Goal: Task Accomplishment & Management: Use online tool/utility

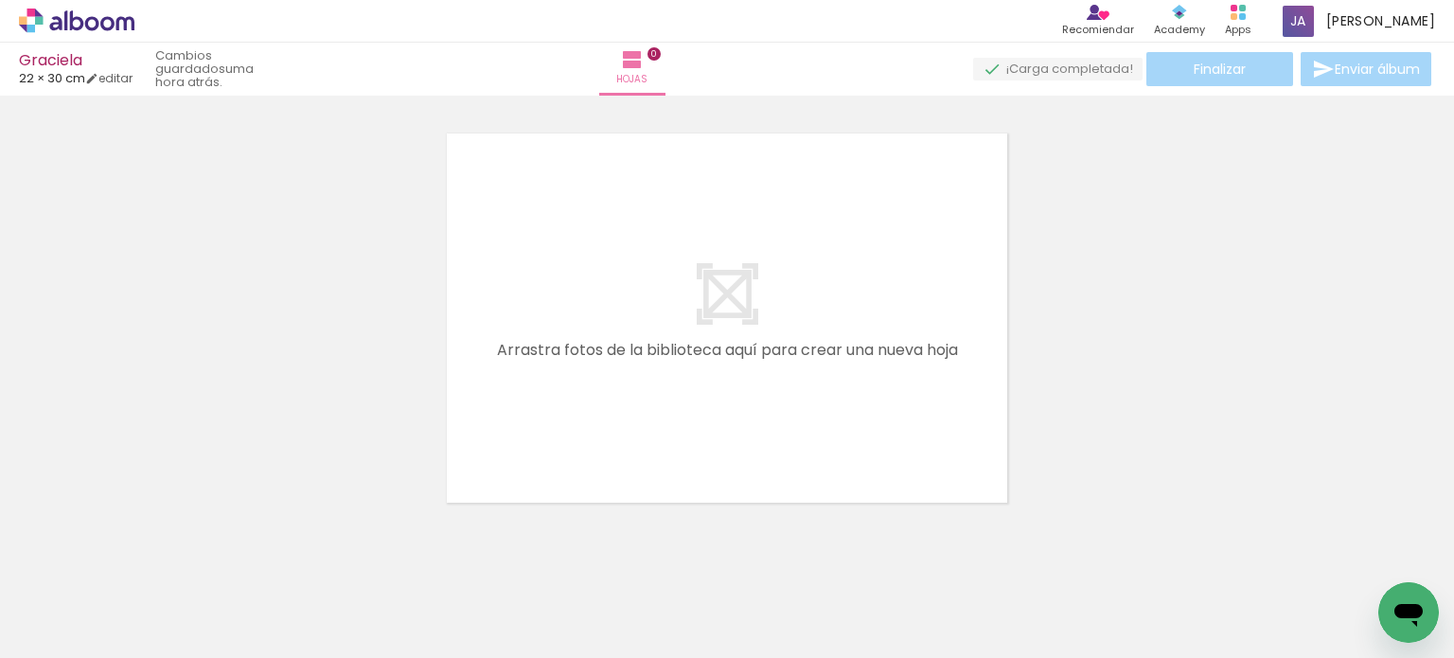
scroll to position [0, 528]
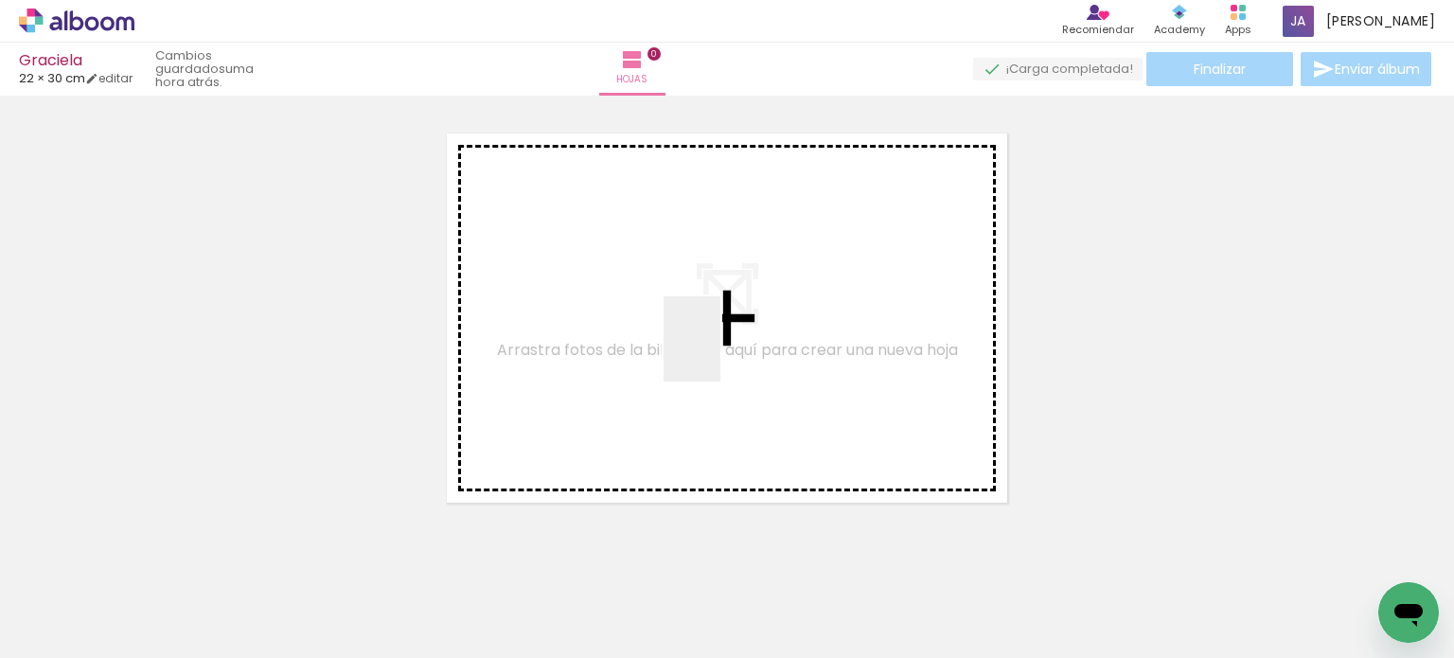
drag, startPoint x: 1053, startPoint y: 592, endPoint x: 651, endPoint y: 306, distance: 494.0
click at [654, 295] on quentale-workspace at bounding box center [727, 329] width 1454 height 658
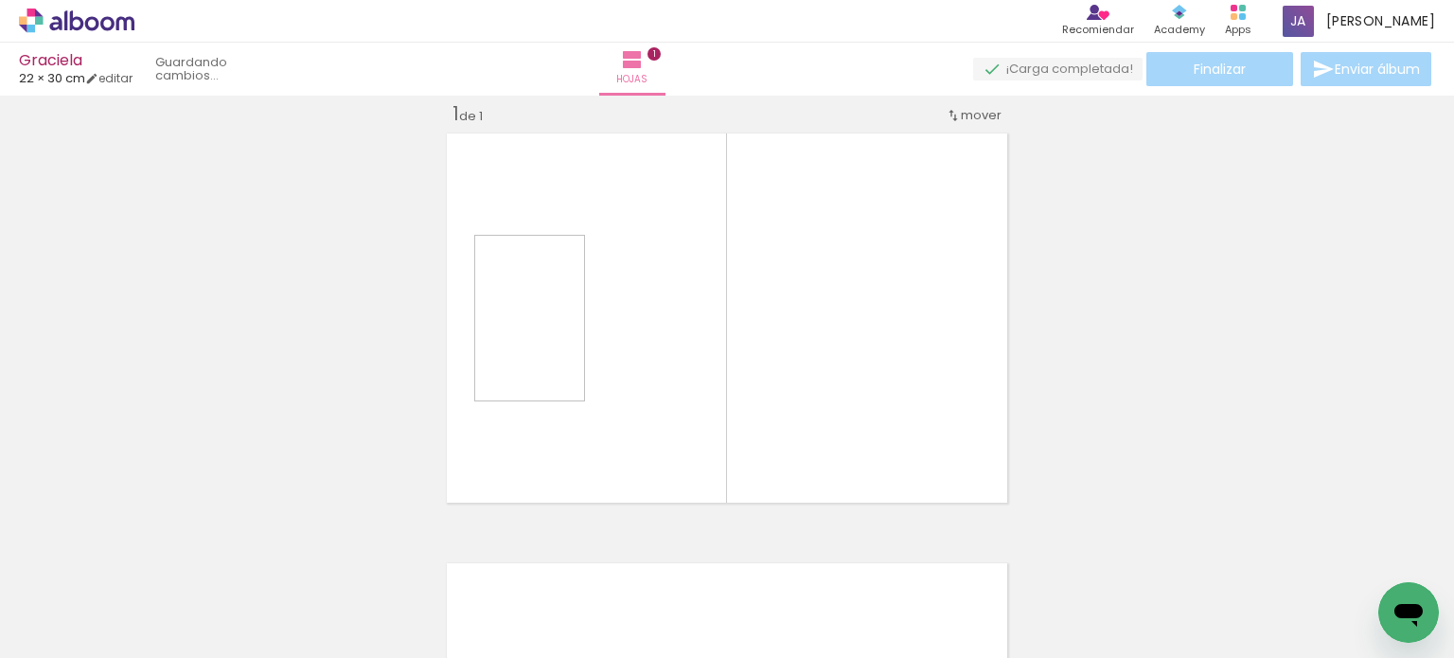
scroll to position [24, 0]
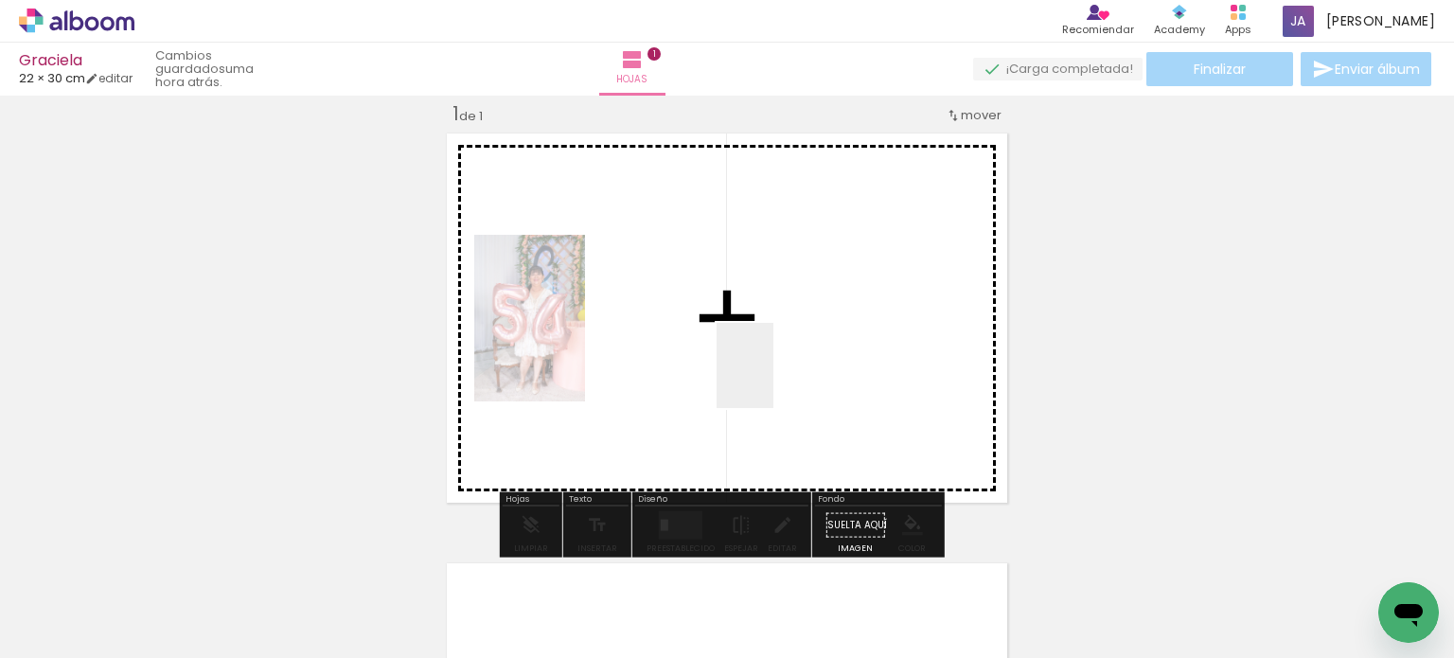
drag, startPoint x: 644, startPoint y: 546, endPoint x: 793, endPoint y: 346, distance: 248.9
click at [793, 346] on quentale-workspace at bounding box center [727, 329] width 1454 height 658
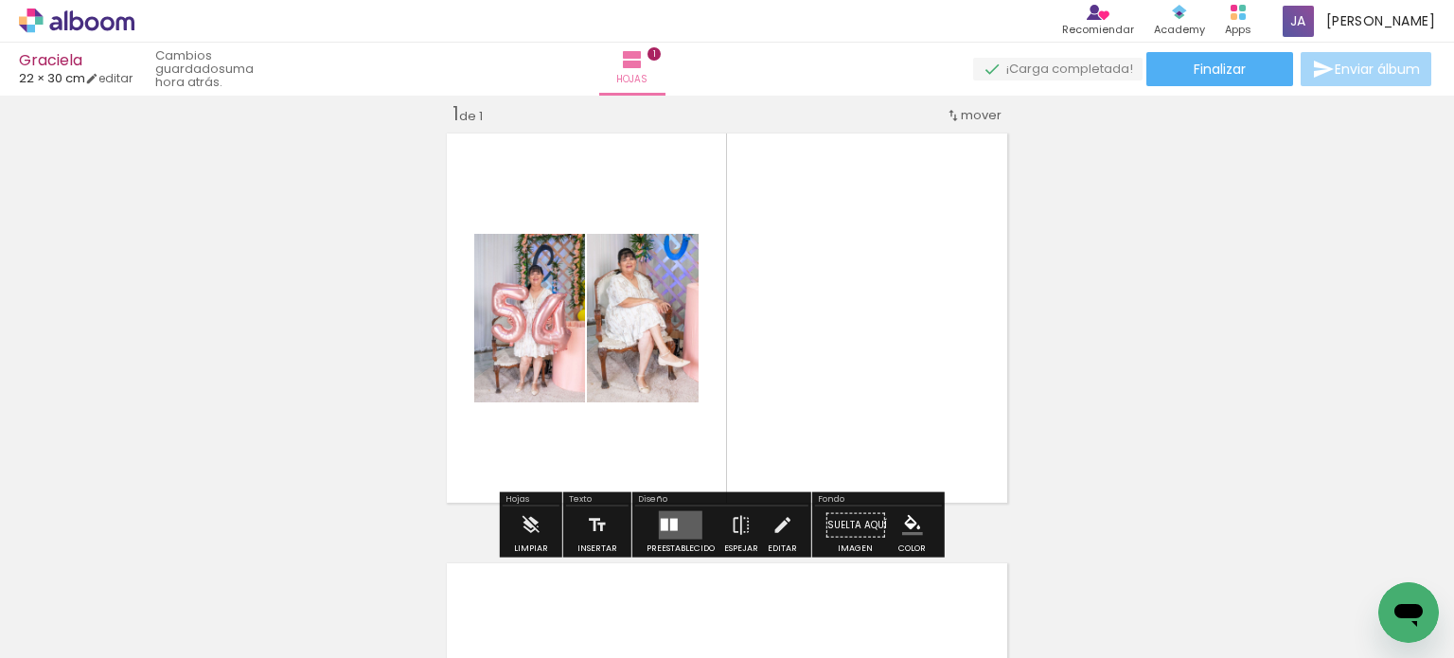
click at [678, 525] on quentale-layouter at bounding box center [681, 525] width 44 height 28
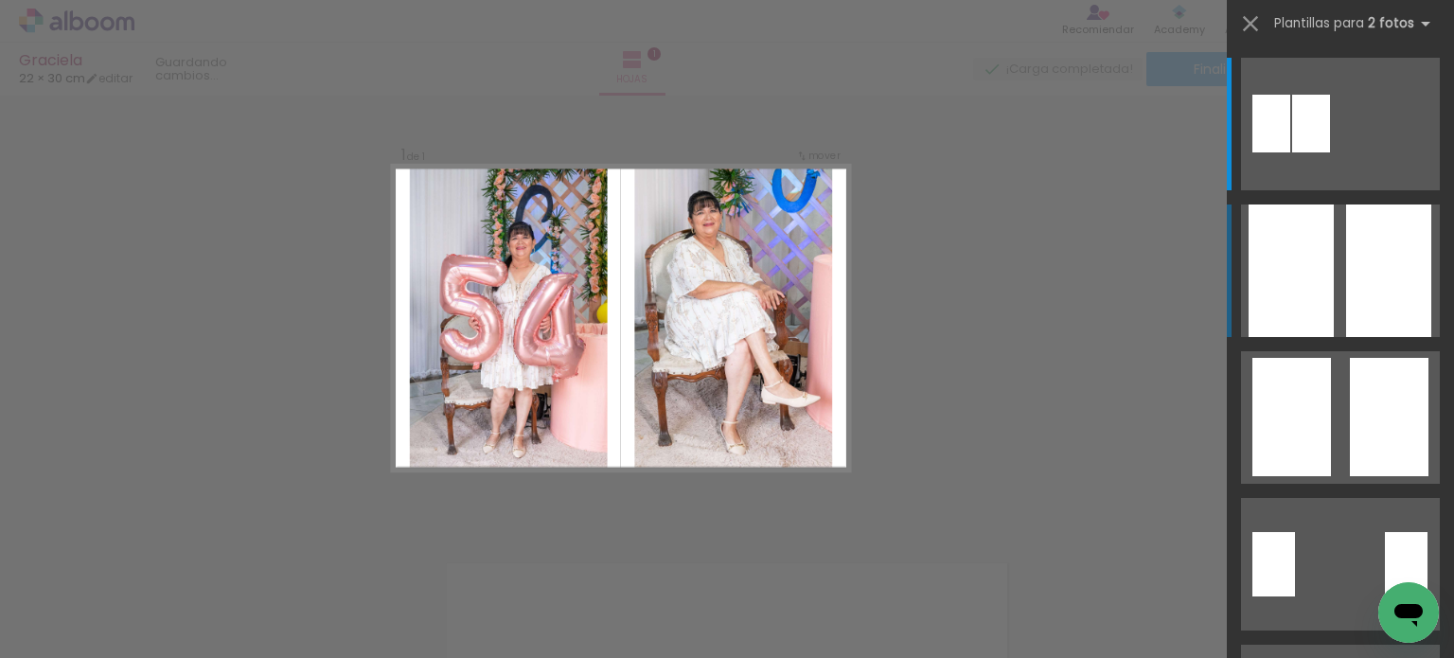
click at [1397, 286] on div at bounding box center [1388, 270] width 85 height 132
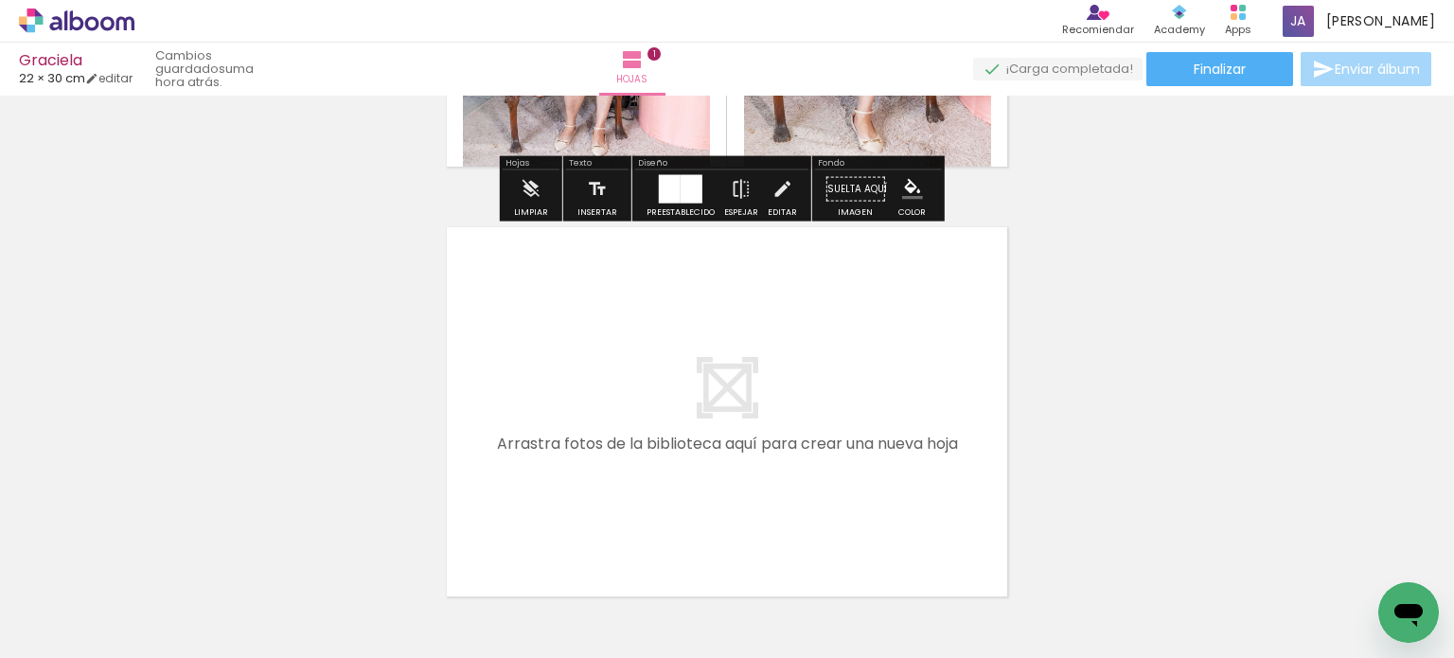
scroll to position [402, 0]
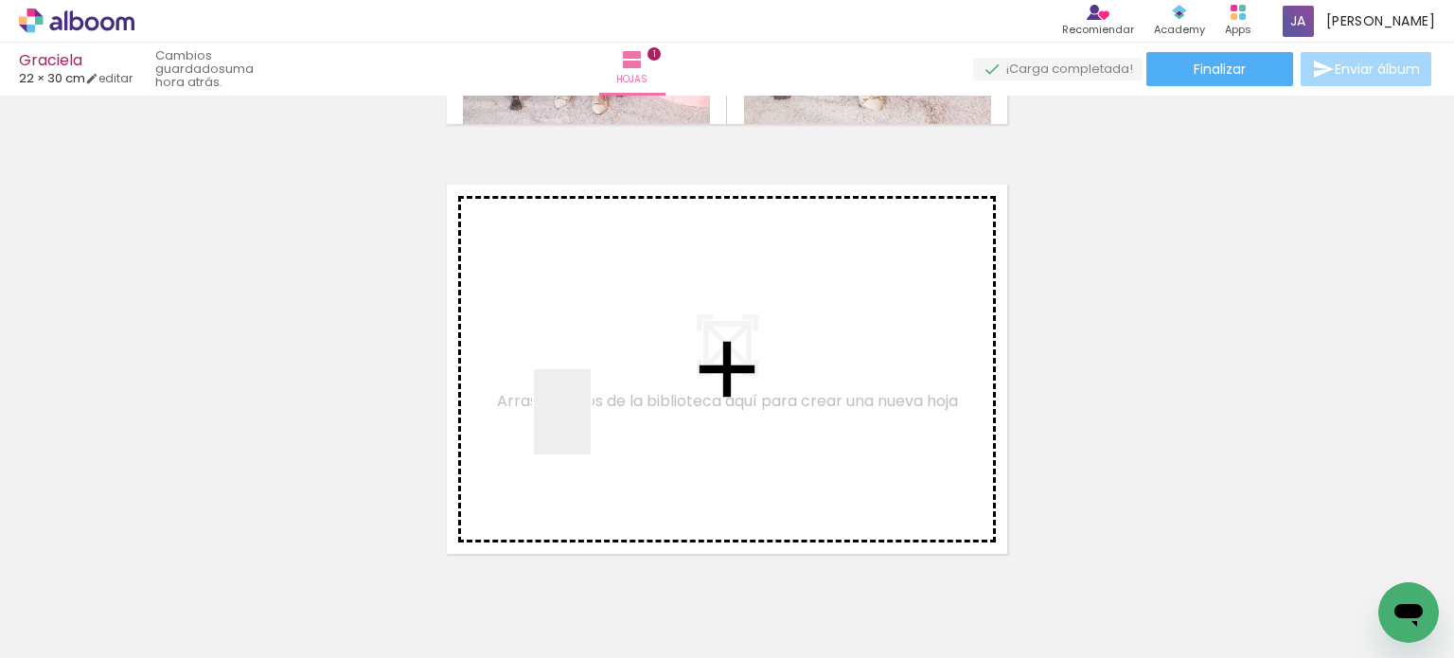
drag, startPoint x: 358, startPoint y: 533, endPoint x: 609, endPoint y: 413, distance: 279.0
click at [609, 413] on quentale-workspace at bounding box center [727, 329] width 1454 height 658
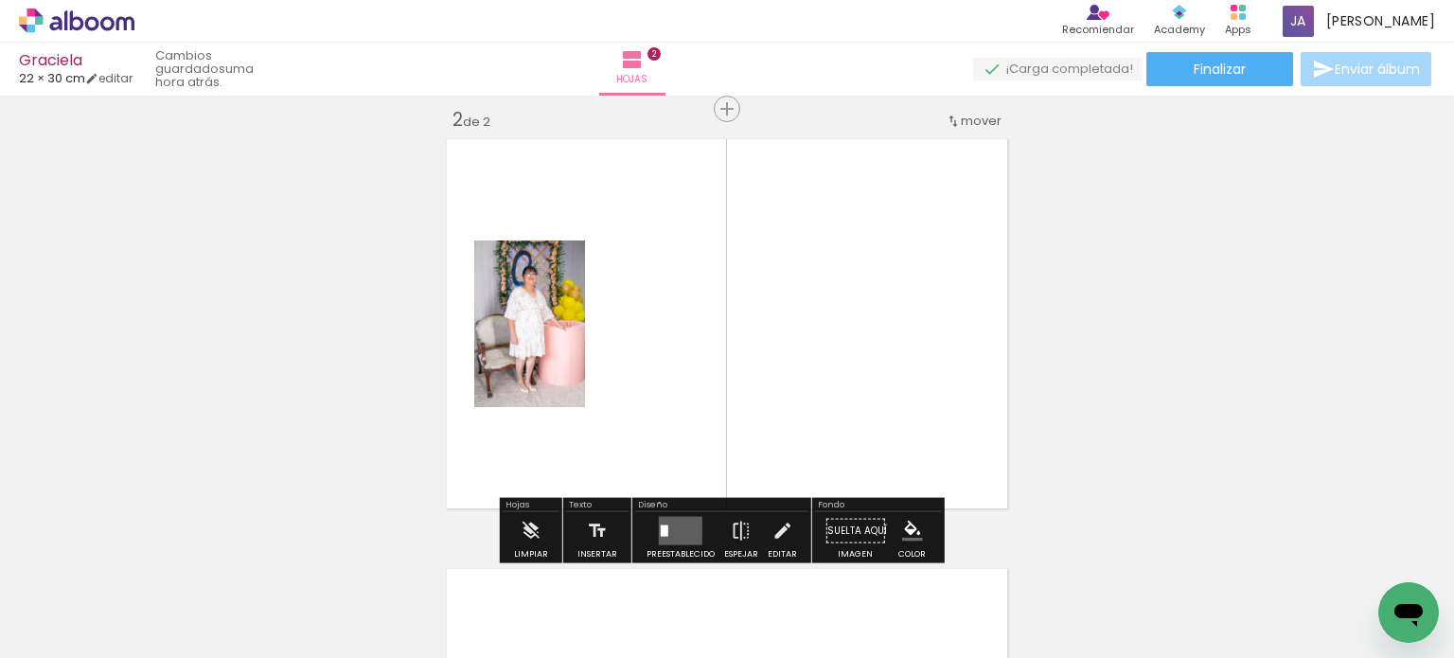
scroll to position [453, 0]
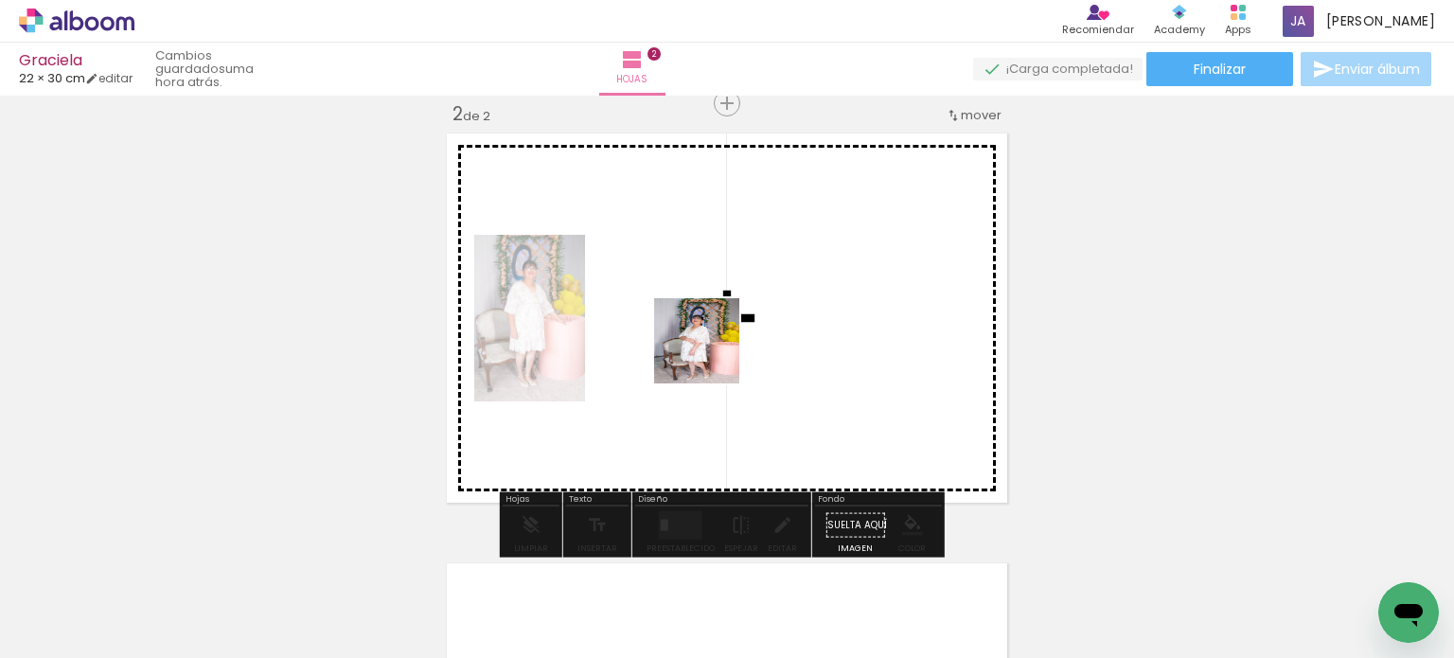
drag, startPoint x: 449, startPoint y: 509, endPoint x: 711, endPoint y: 355, distance: 304.2
click at [711, 355] on quentale-workspace at bounding box center [727, 329] width 1454 height 658
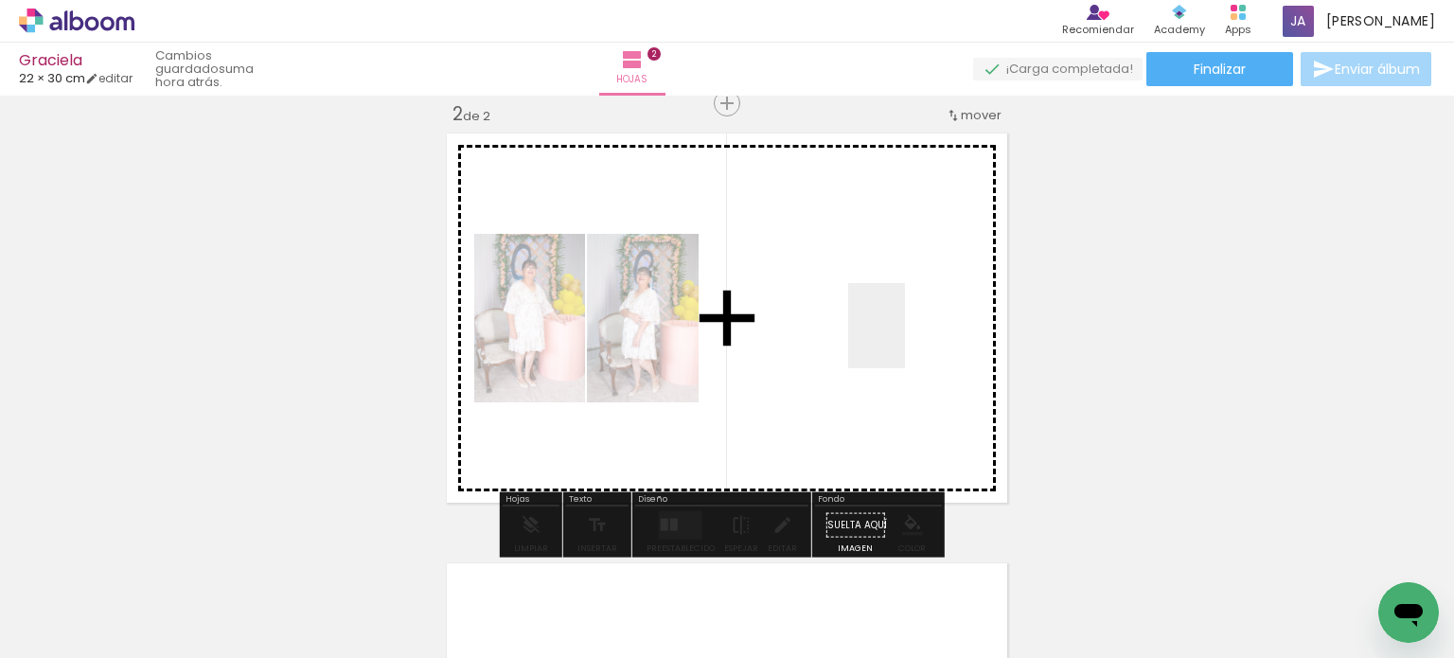
drag, startPoint x: 1228, startPoint y: 564, endPoint x: 902, endPoint y: 337, distance: 397.7
click at [902, 337] on quentale-workspace at bounding box center [727, 329] width 1454 height 658
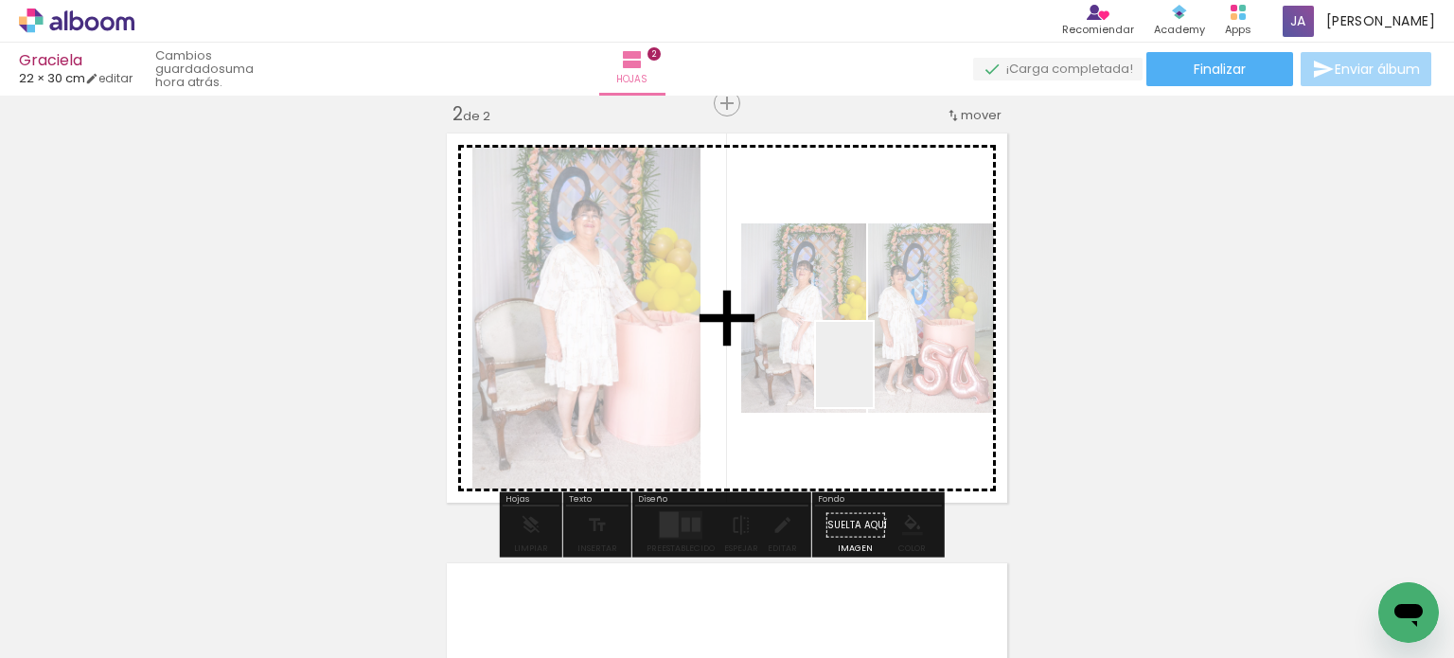
drag, startPoint x: 946, startPoint y: 439, endPoint x: 872, endPoint y: 378, distance: 96.8
click at [872, 378] on quentale-workspace at bounding box center [727, 329] width 1454 height 658
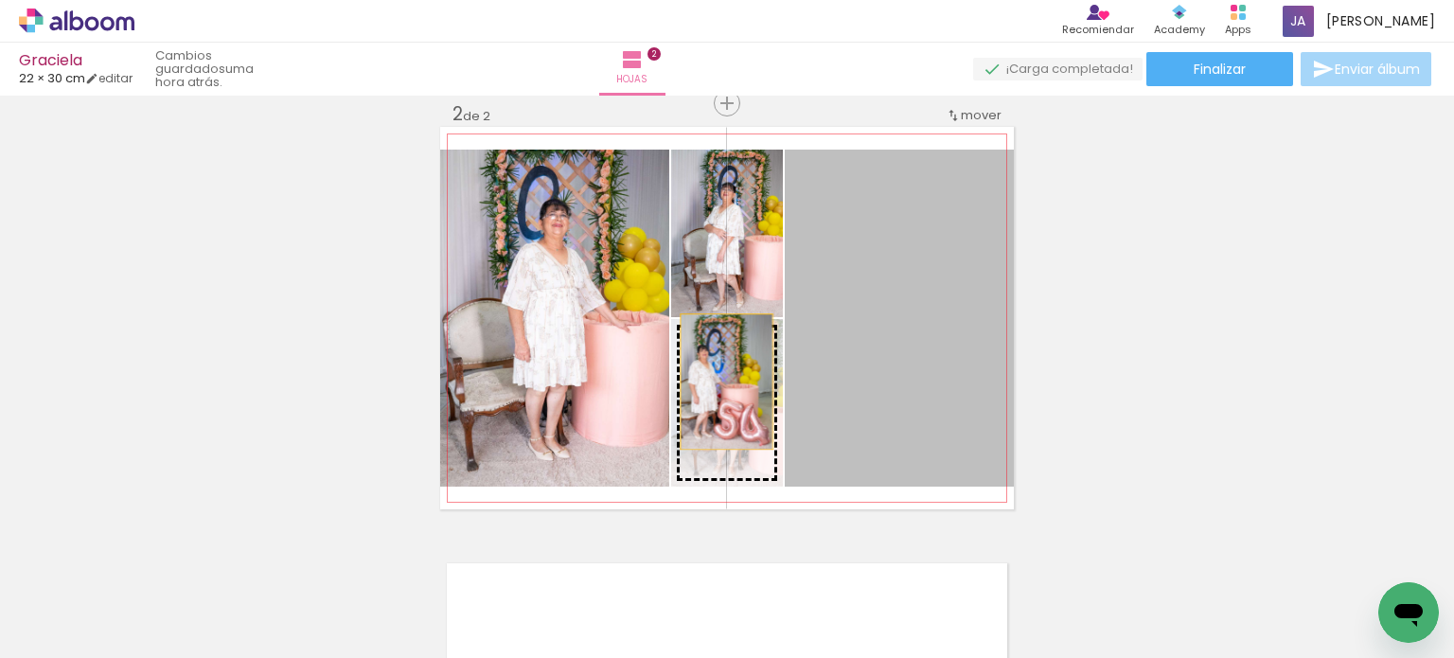
drag, startPoint x: 871, startPoint y: 353, endPoint x: 719, endPoint y: 381, distance: 154.1
click at [0, 0] on slot at bounding box center [0, 0] width 0 height 0
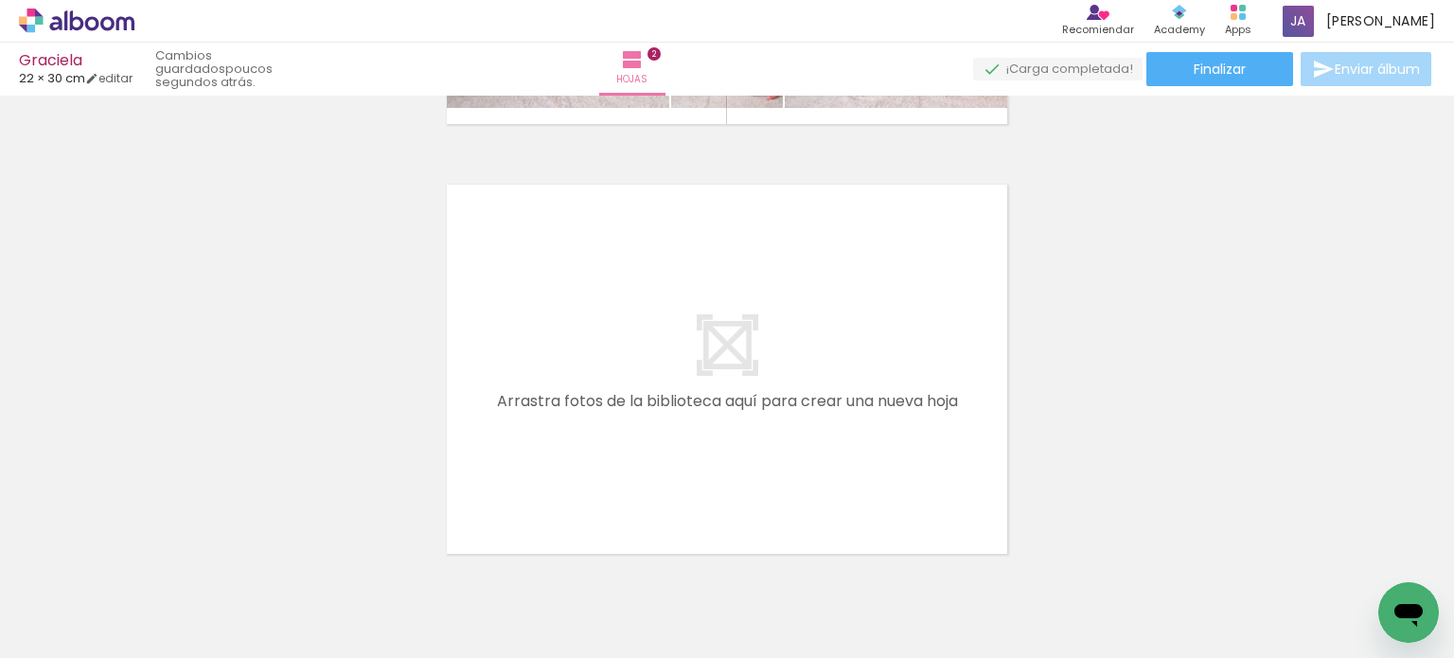
scroll to position [0, 6914]
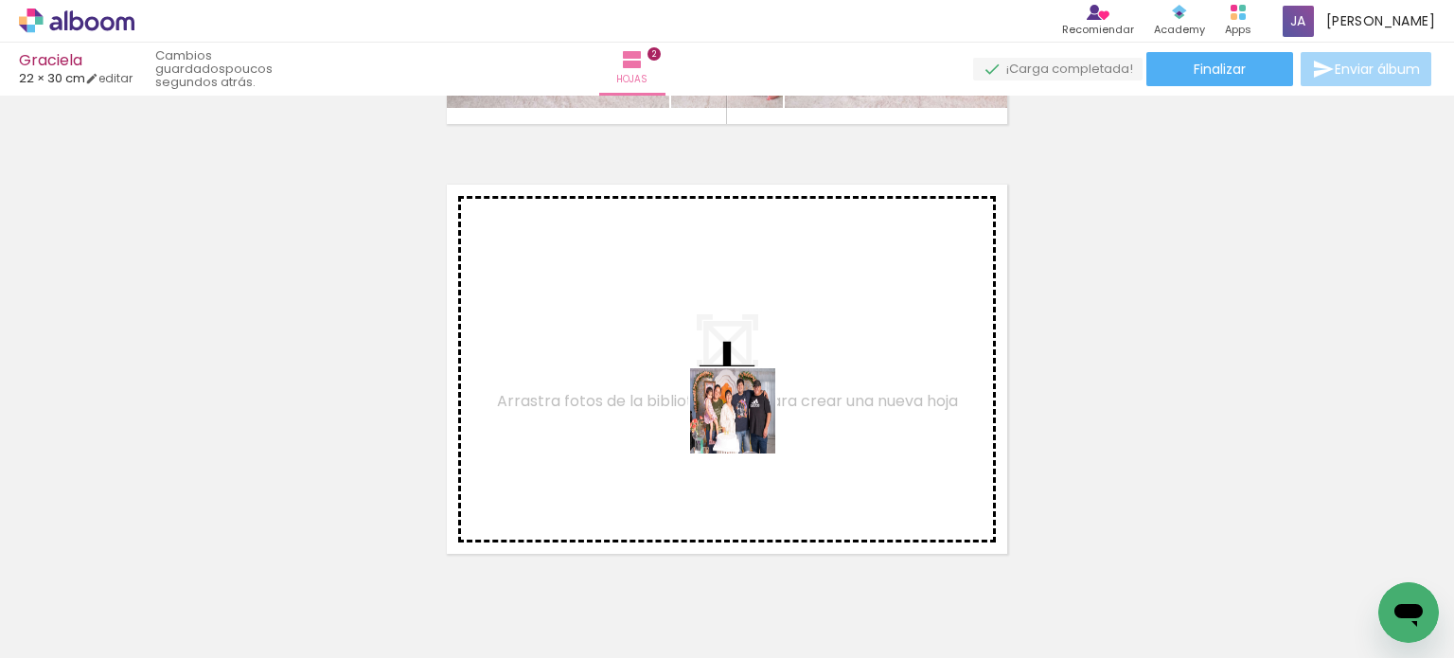
drag, startPoint x: 747, startPoint y: 425, endPoint x: 733, endPoint y: 379, distance: 48.2
click at [733, 379] on quentale-workspace at bounding box center [727, 329] width 1454 height 658
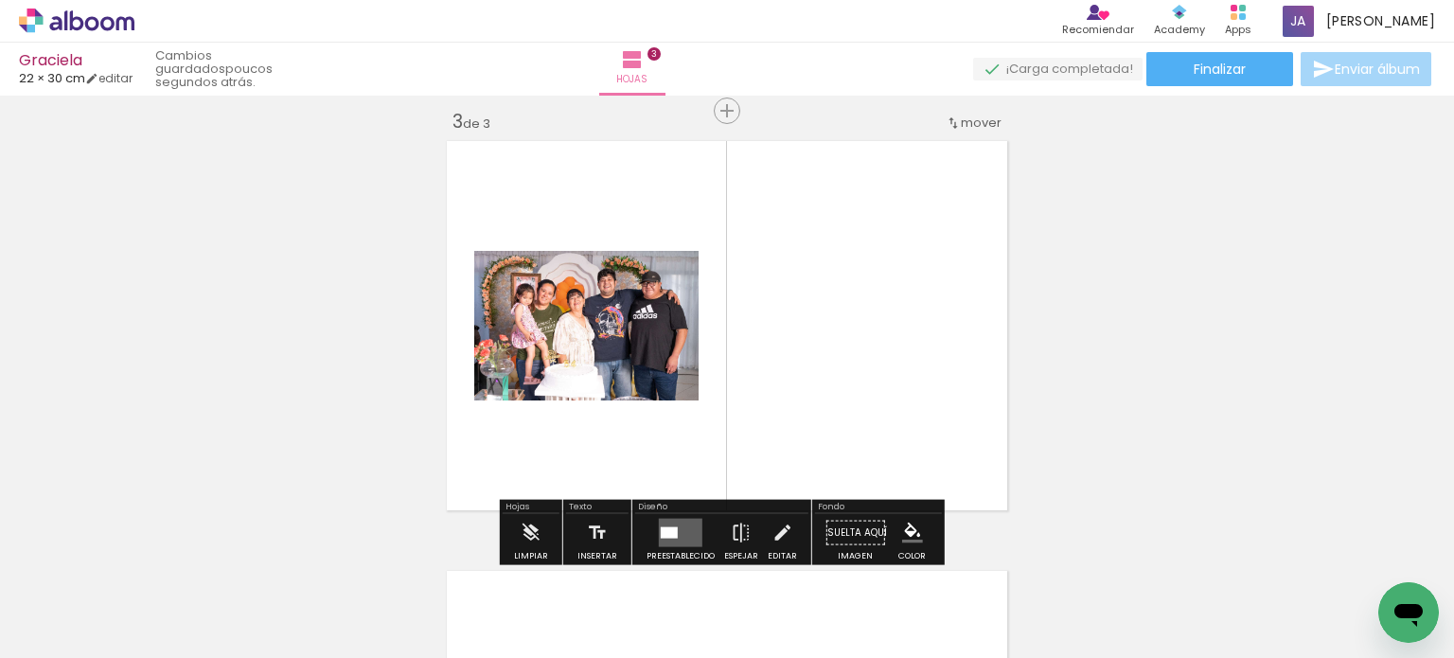
scroll to position [883, 0]
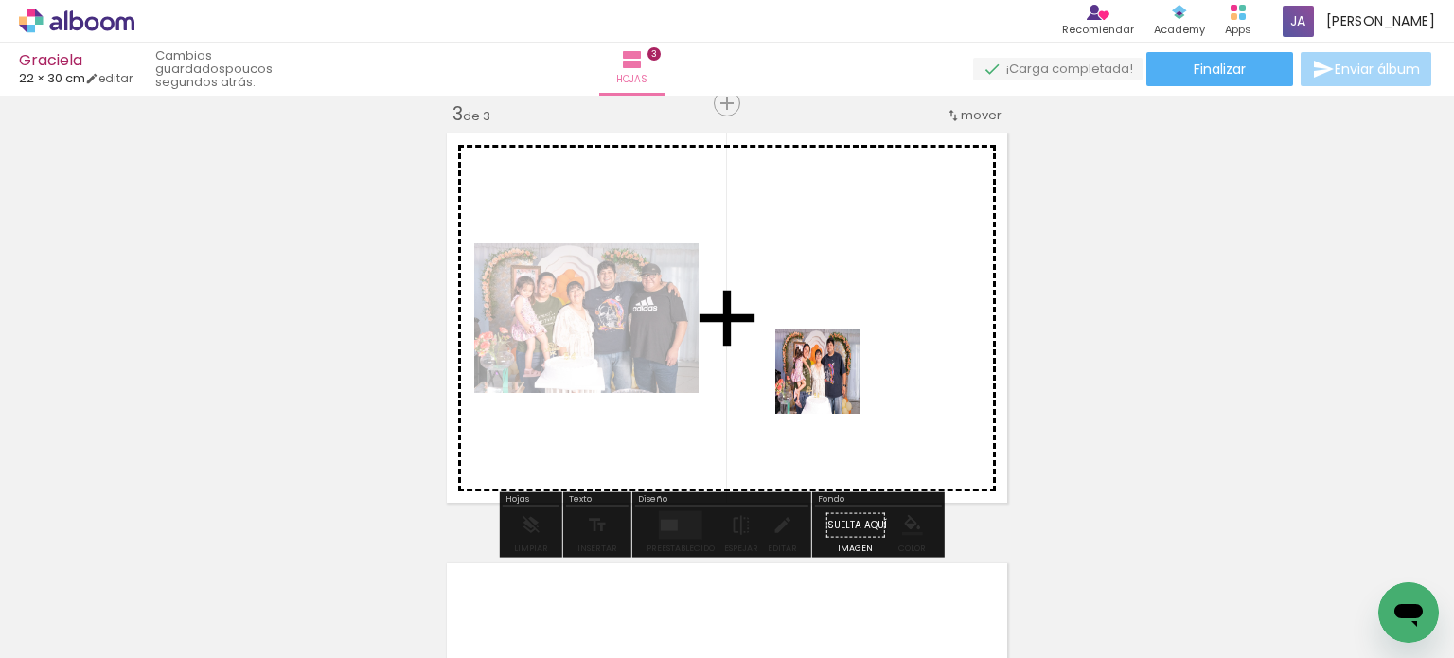
drag, startPoint x: 903, startPoint y: 593, endPoint x: 831, endPoint y: 385, distance: 220.3
click at [831, 385] on quentale-workspace at bounding box center [727, 329] width 1454 height 658
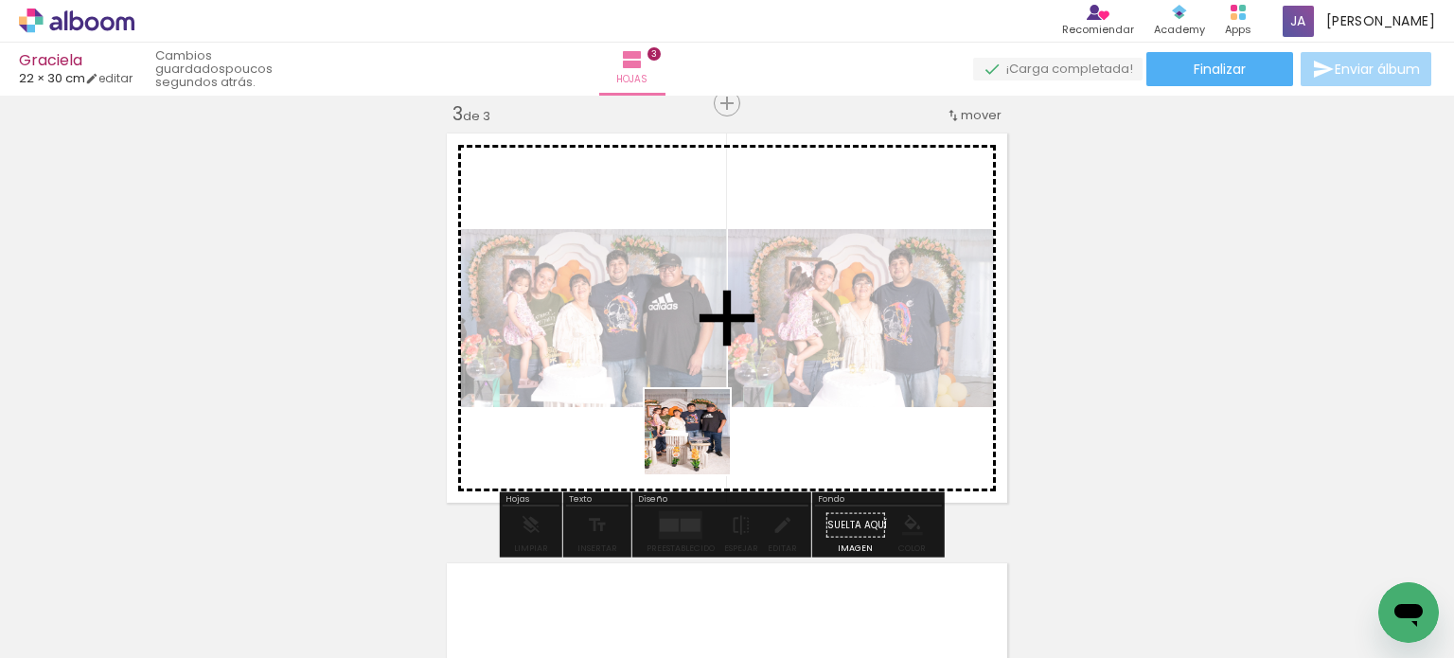
drag, startPoint x: 701, startPoint y: 453, endPoint x: 707, endPoint y: 397, distance: 57.1
click at [707, 397] on quentale-workspace at bounding box center [727, 329] width 1454 height 658
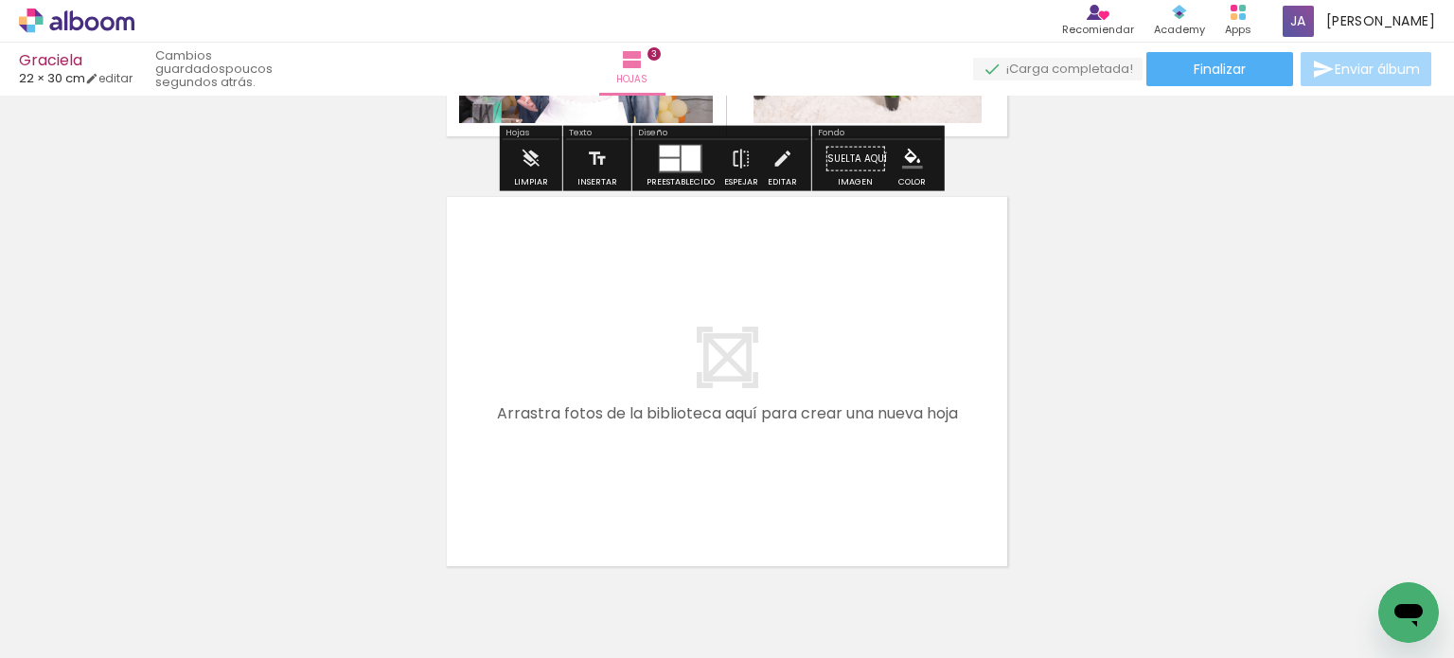
scroll to position [1262, 0]
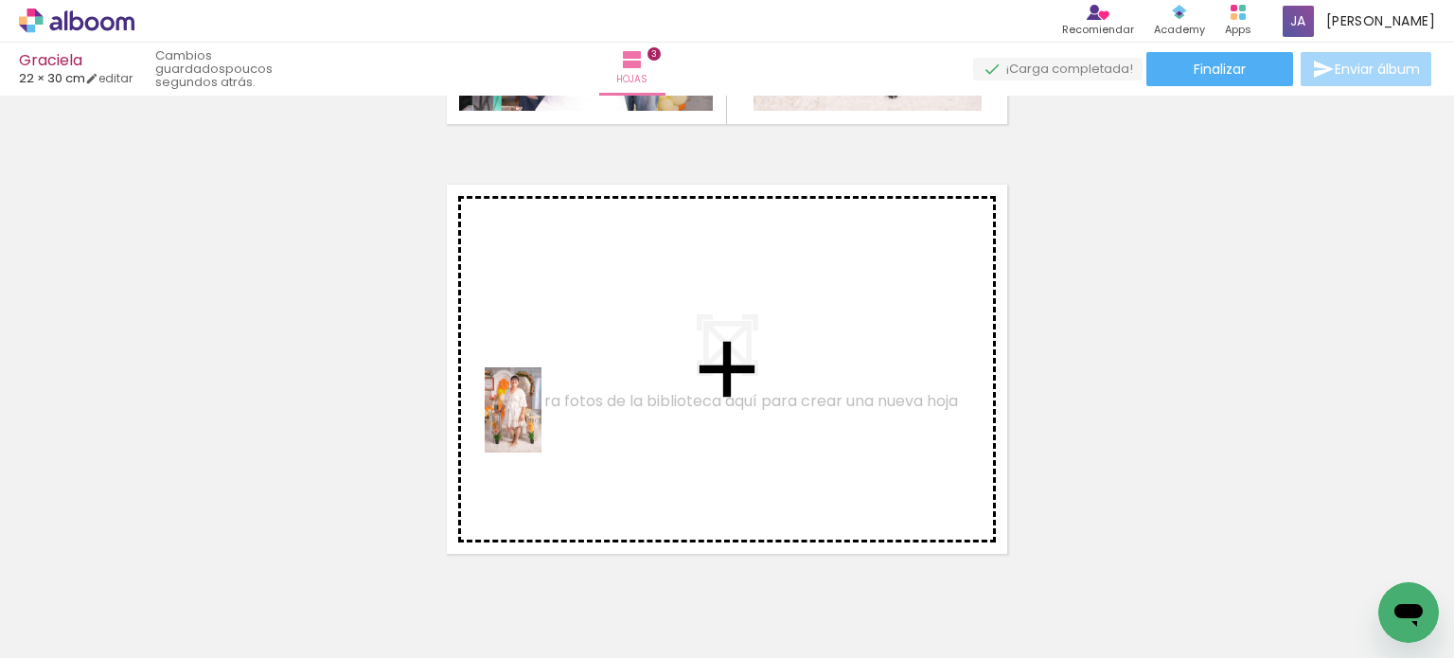
drag, startPoint x: 428, startPoint y: 484, endPoint x: 591, endPoint y: 399, distance: 183.3
click at [591, 399] on quentale-workspace at bounding box center [727, 329] width 1454 height 658
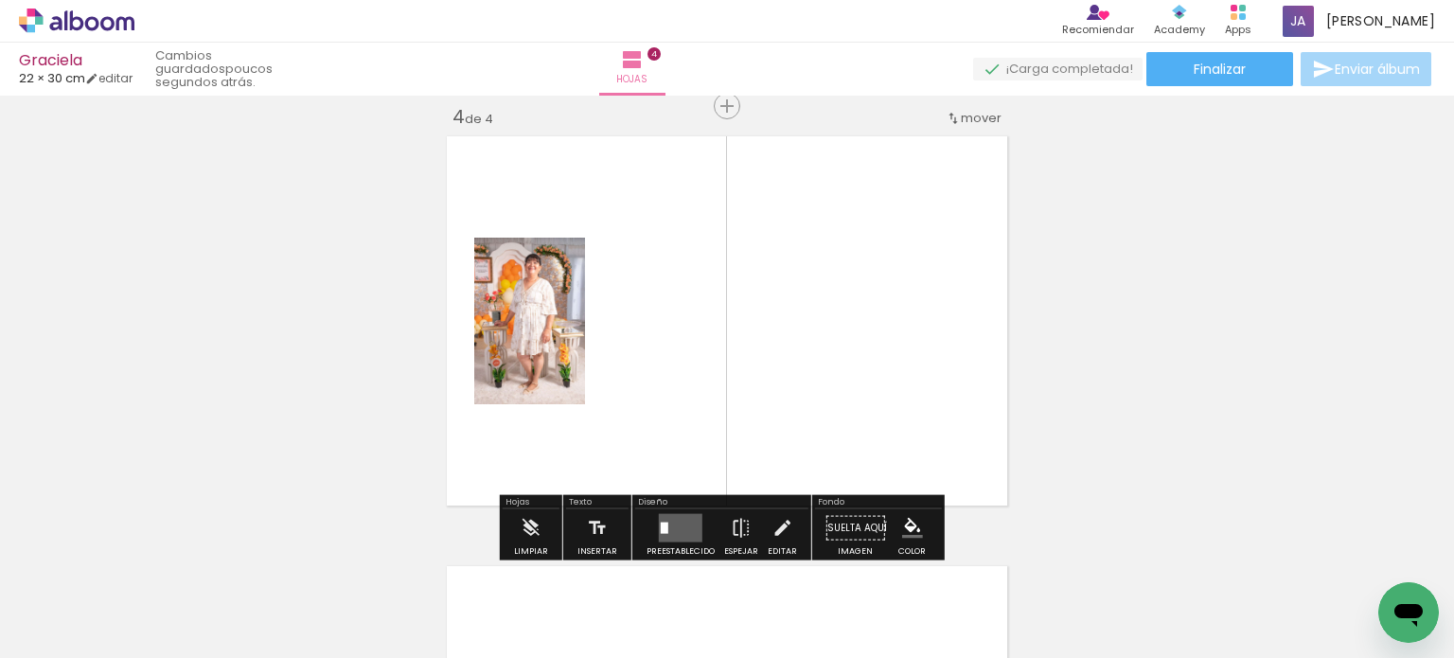
scroll to position [1313, 0]
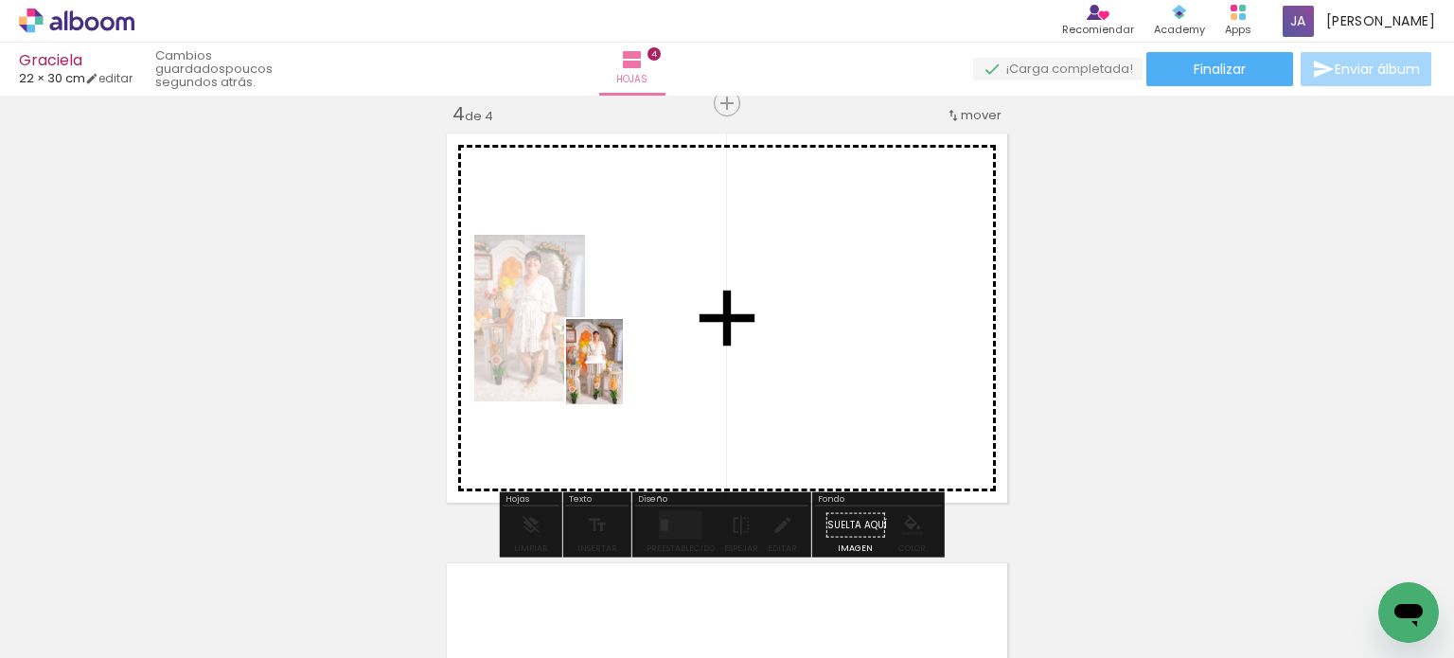
drag, startPoint x: 379, startPoint y: 604, endPoint x: 623, endPoint y: 376, distance: 334.1
click at [623, 376] on quentale-workspace at bounding box center [727, 329] width 1454 height 658
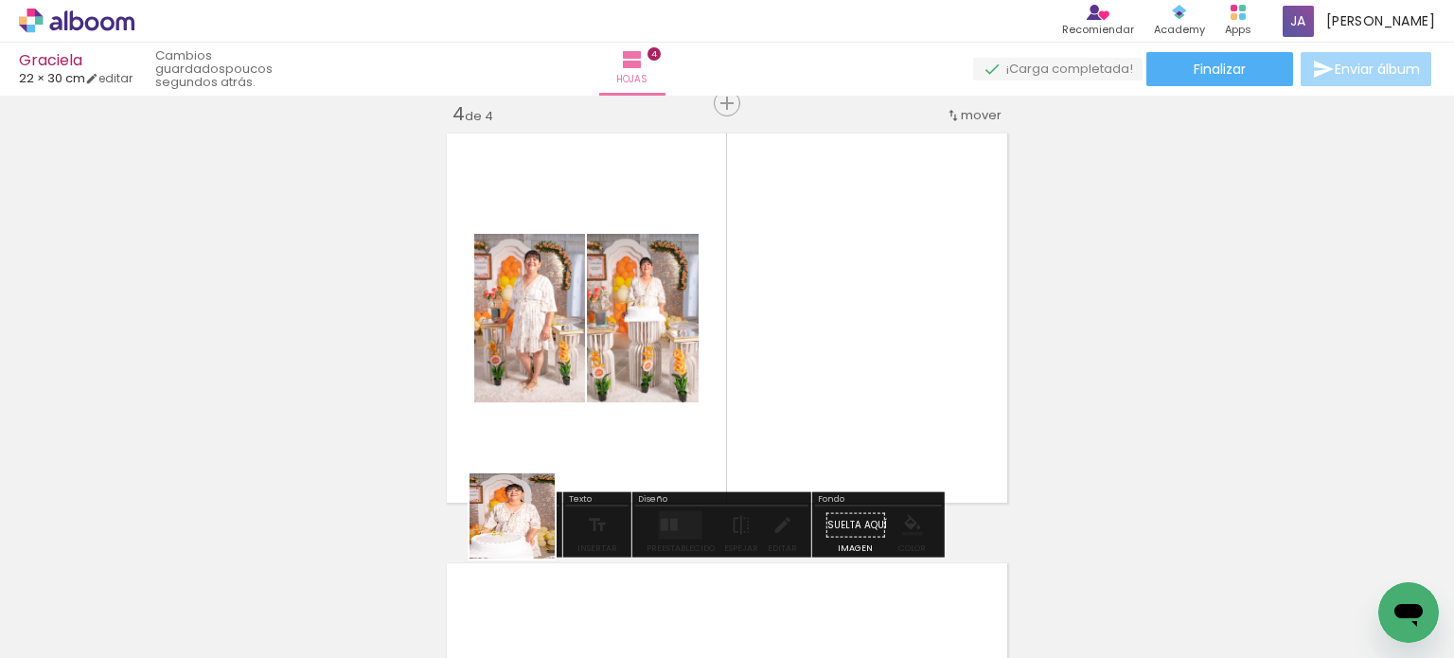
drag, startPoint x: 526, startPoint y: 530, endPoint x: 656, endPoint y: 351, distance: 220.9
click at [658, 344] on quentale-workspace at bounding box center [727, 329] width 1454 height 658
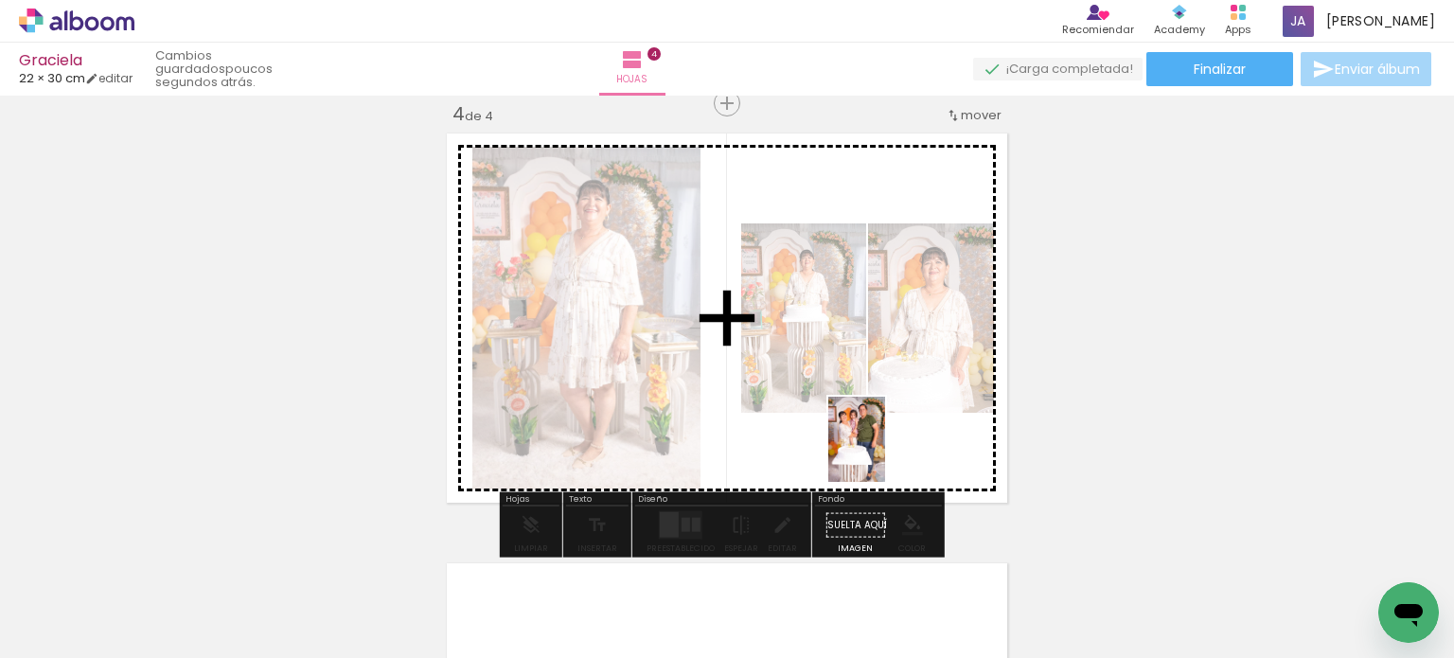
drag, startPoint x: 1019, startPoint y: 577, endPoint x: 885, endPoint y: 453, distance: 182.8
click at [885, 453] on quentale-workspace at bounding box center [727, 329] width 1454 height 658
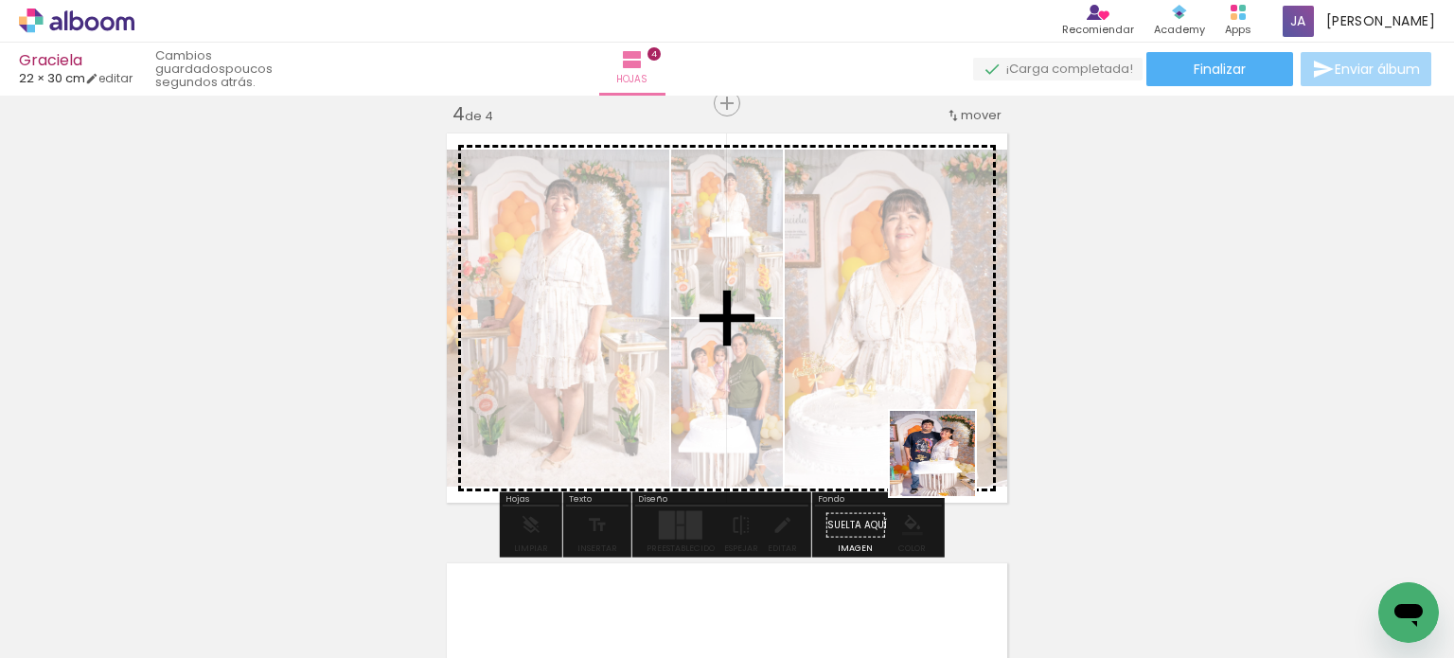
drag, startPoint x: 1125, startPoint y: 597, endPoint x: 941, endPoint y: 459, distance: 230.5
click at [944, 465] on quentale-workspace at bounding box center [727, 329] width 1454 height 658
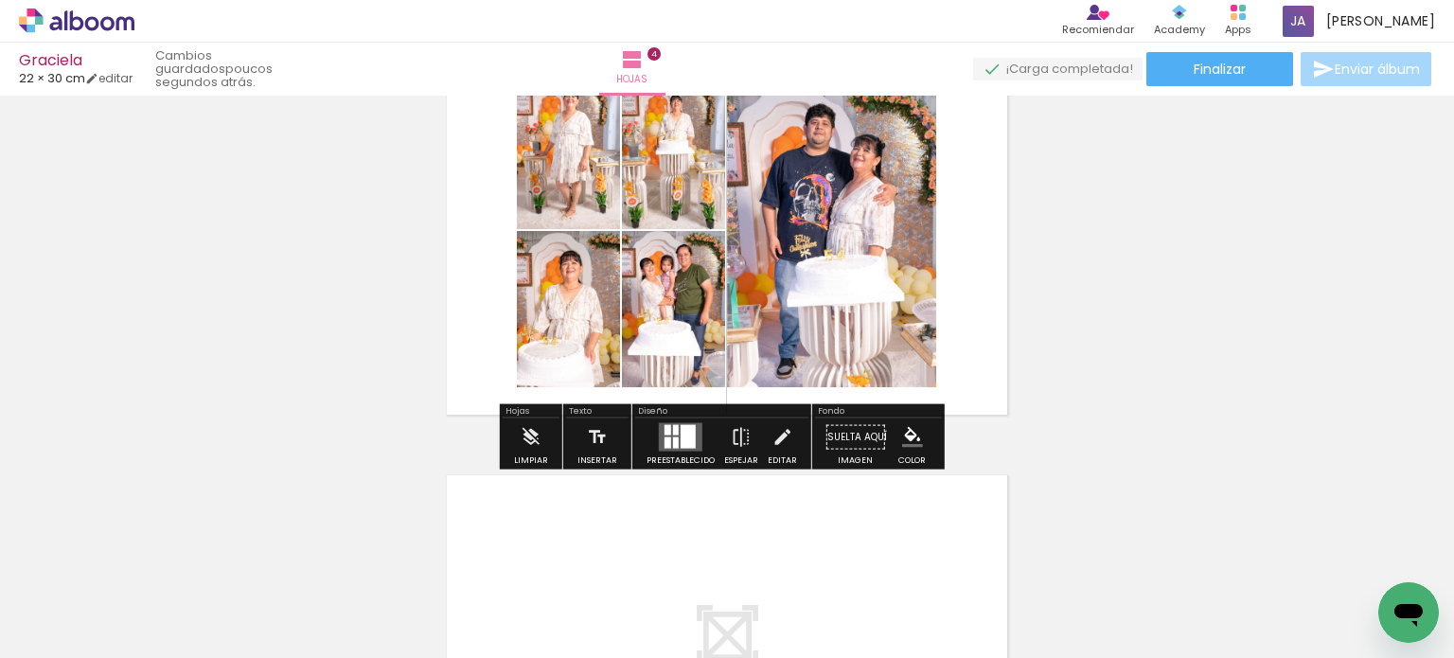
scroll to position [1407, 0]
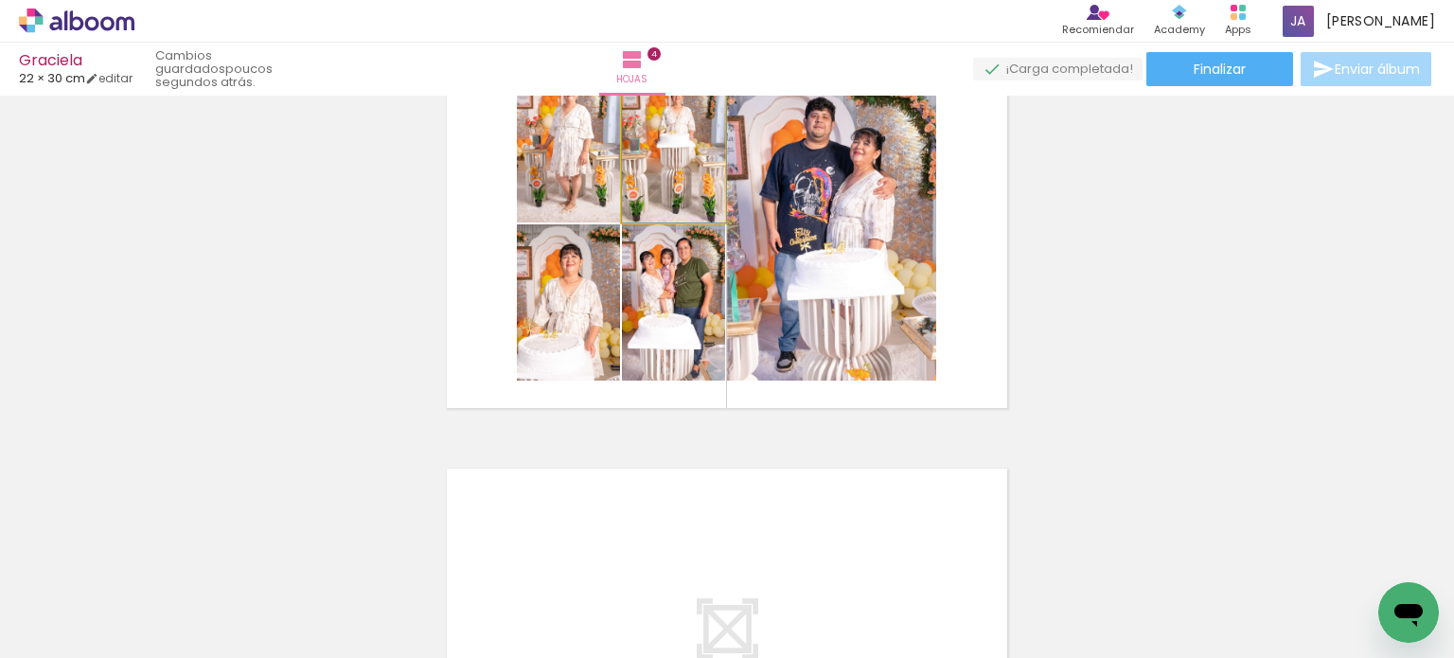
drag, startPoint x: 681, startPoint y: 172, endPoint x: 880, endPoint y: 181, distance: 198.9
click at [0, 0] on slot at bounding box center [0, 0] width 0 height 0
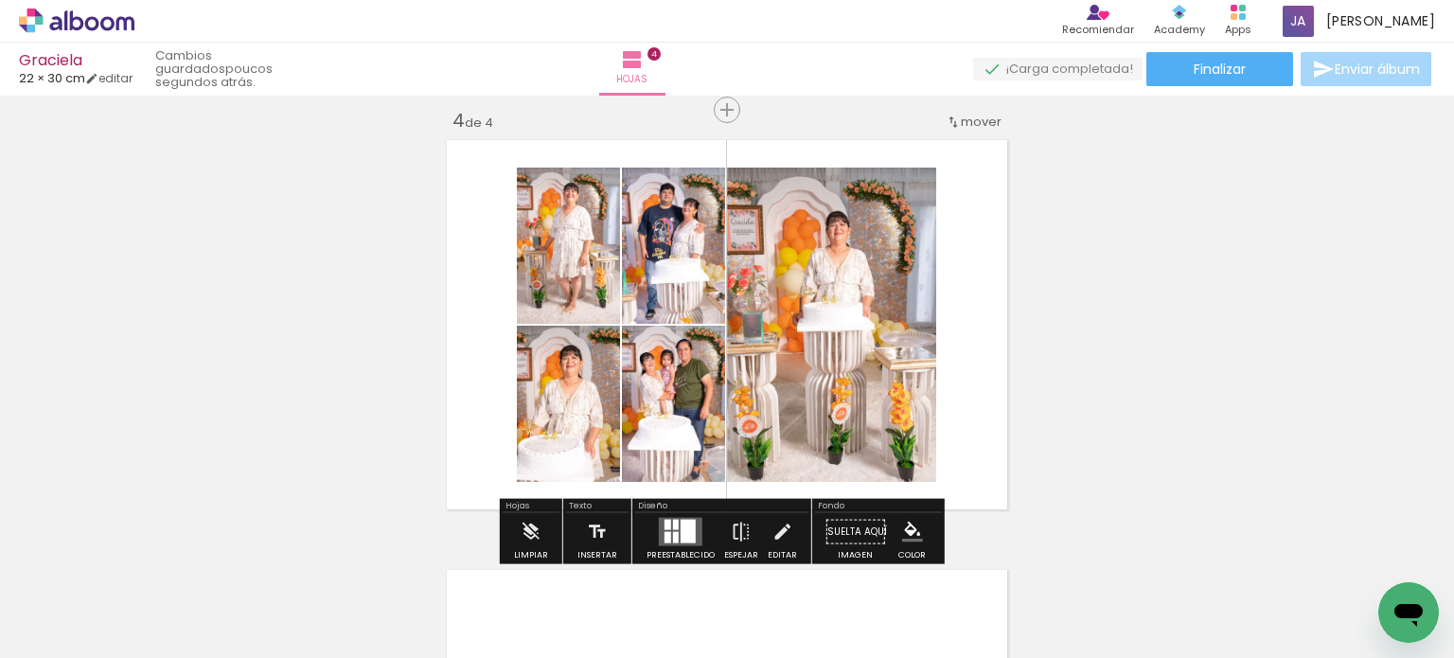
scroll to position [1313, 0]
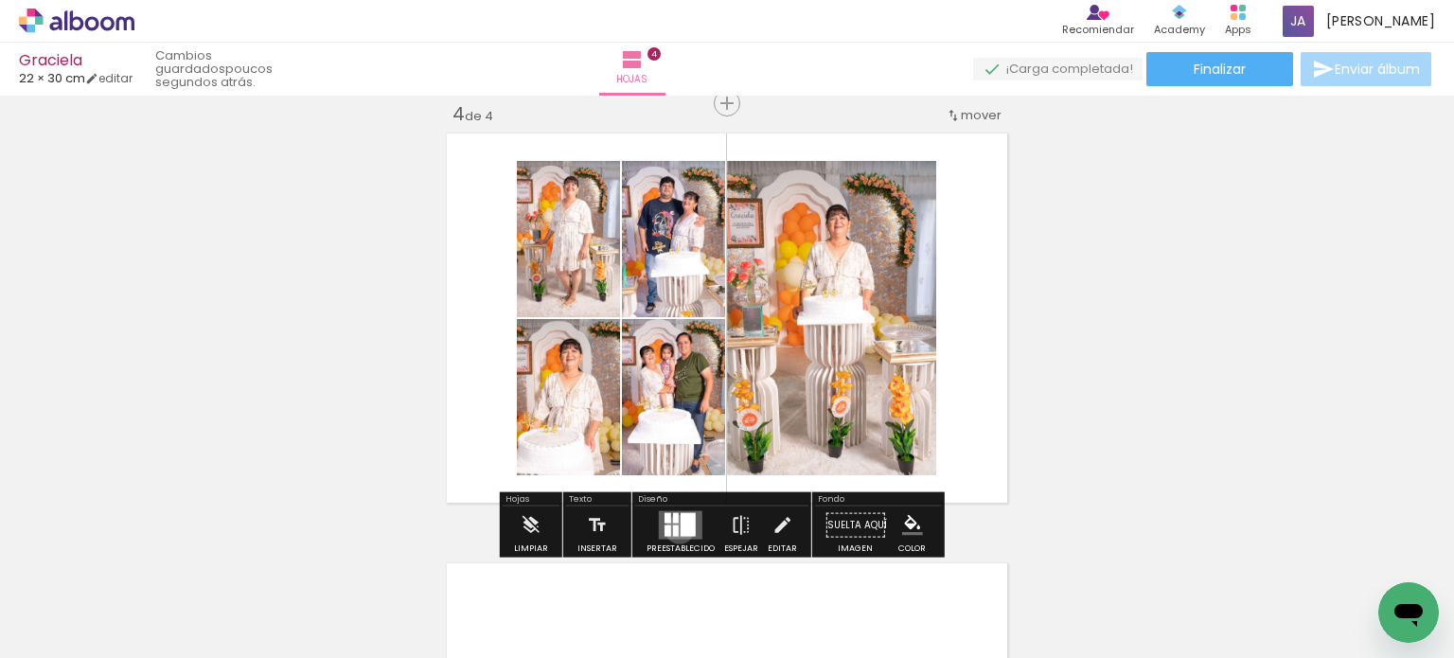
click at [680, 529] on div at bounding box center [687, 525] width 15 height 24
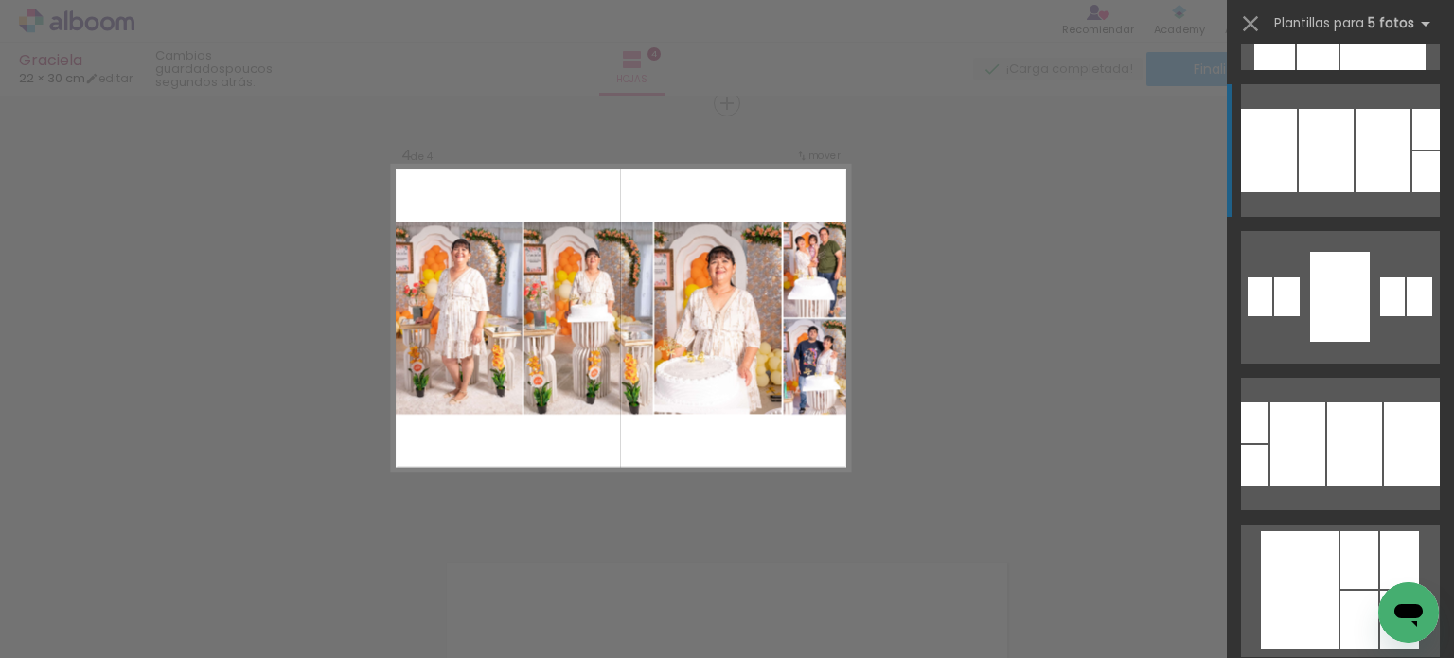
scroll to position [568, 0]
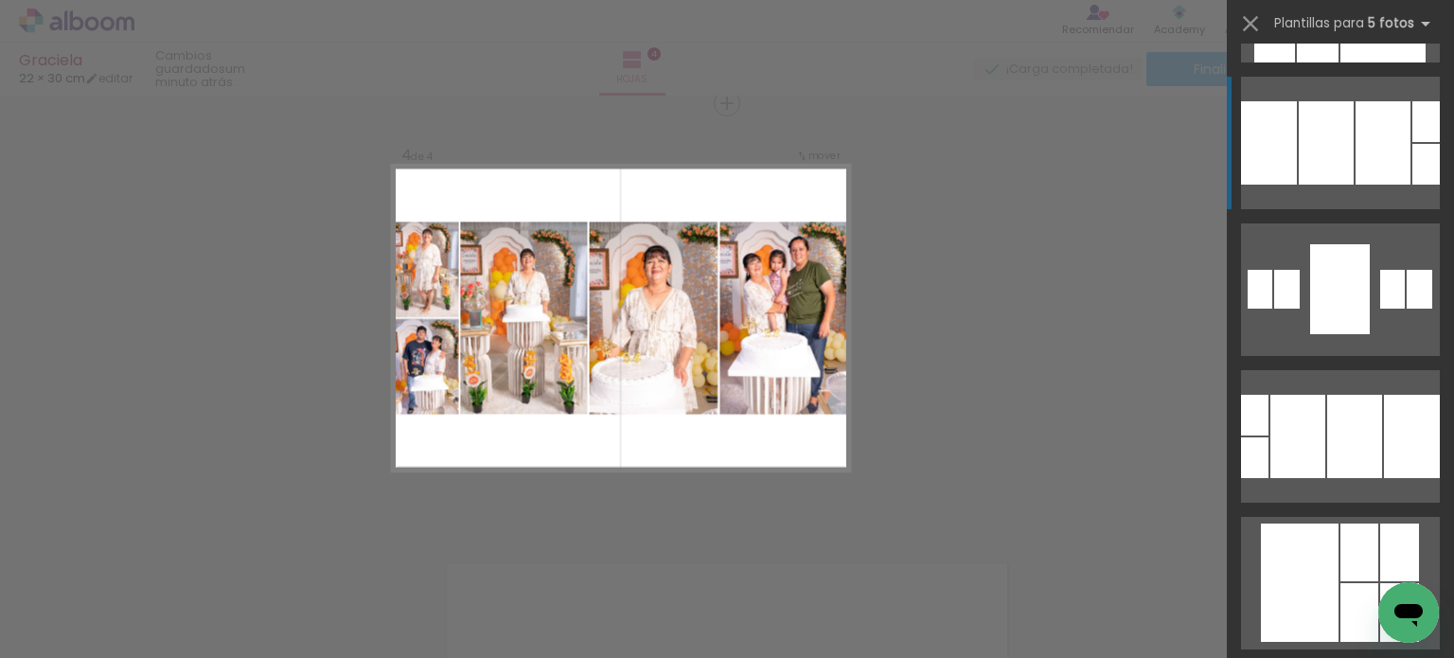
click at [1329, 424] on div at bounding box center [1354, 436] width 55 height 83
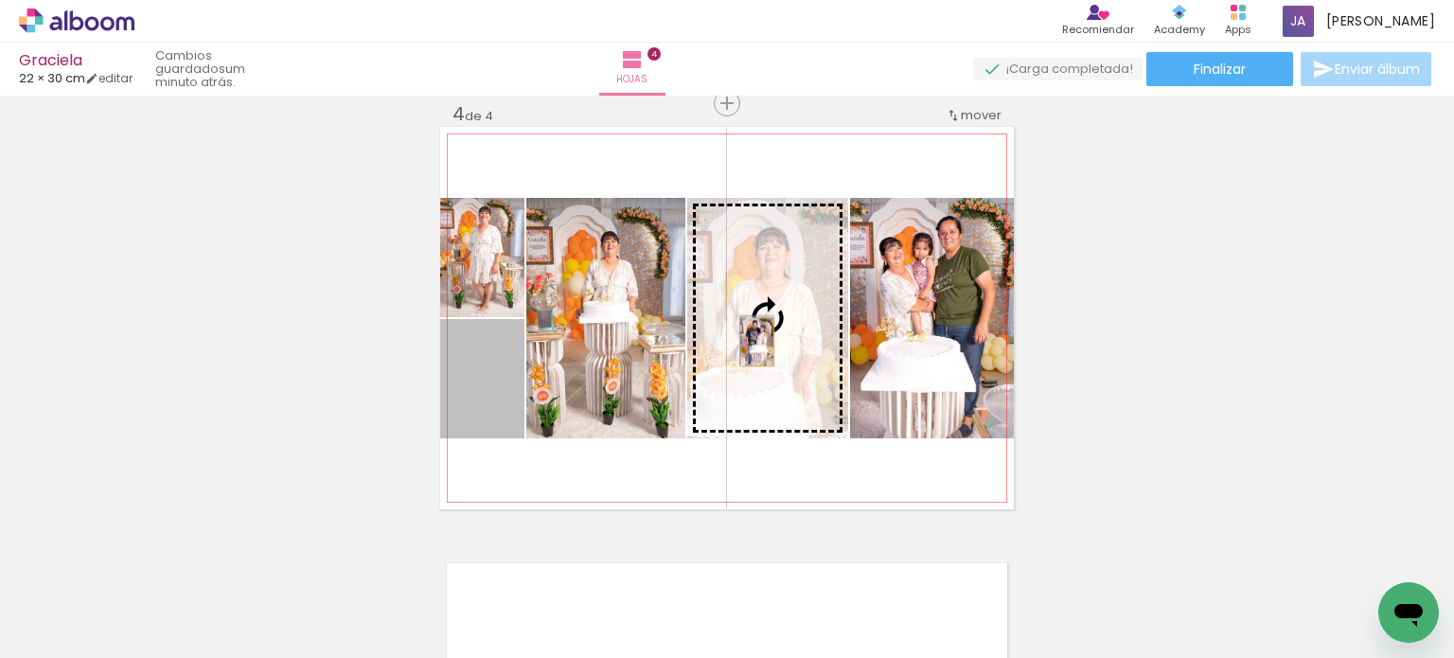
drag, startPoint x: 464, startPoint y: 404, endPoint x: 750, endPoint y: 342, distance: 292.6
click at [0, 0] on slot at bounding box center [0, 0] width 0 height 0
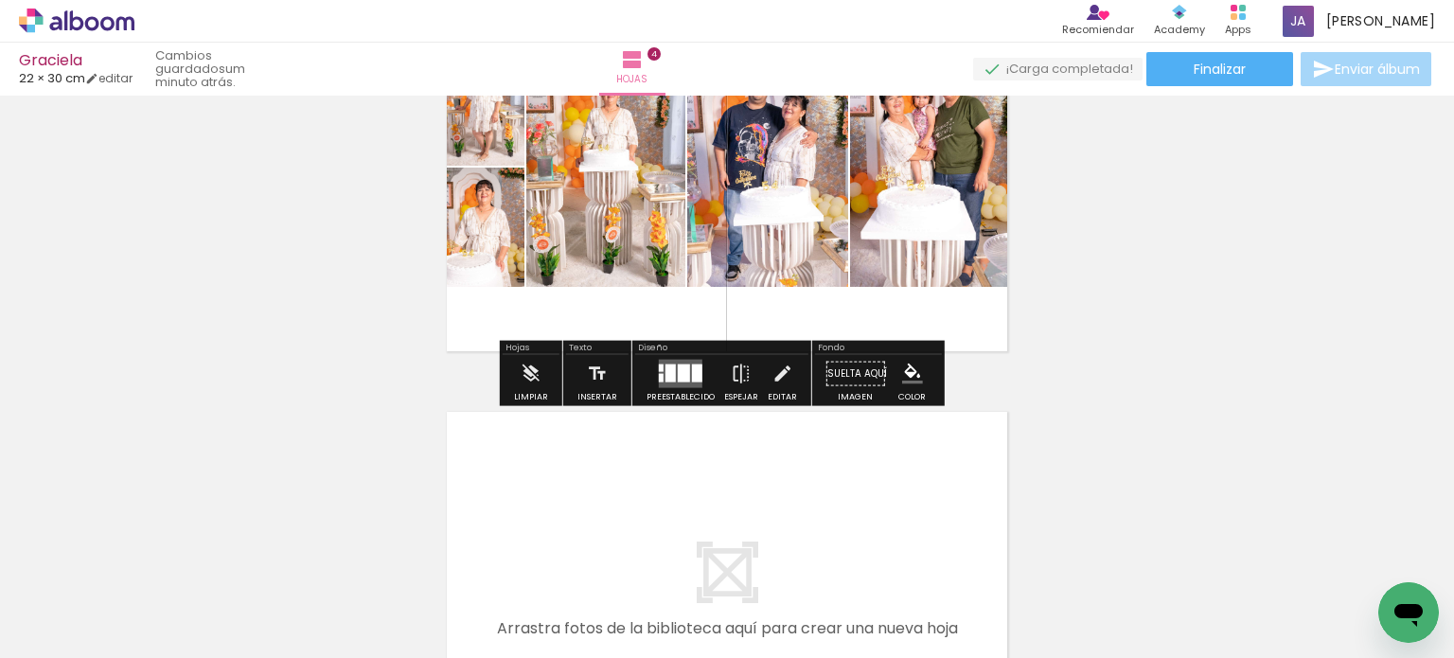
scroll to position [1502, 0]
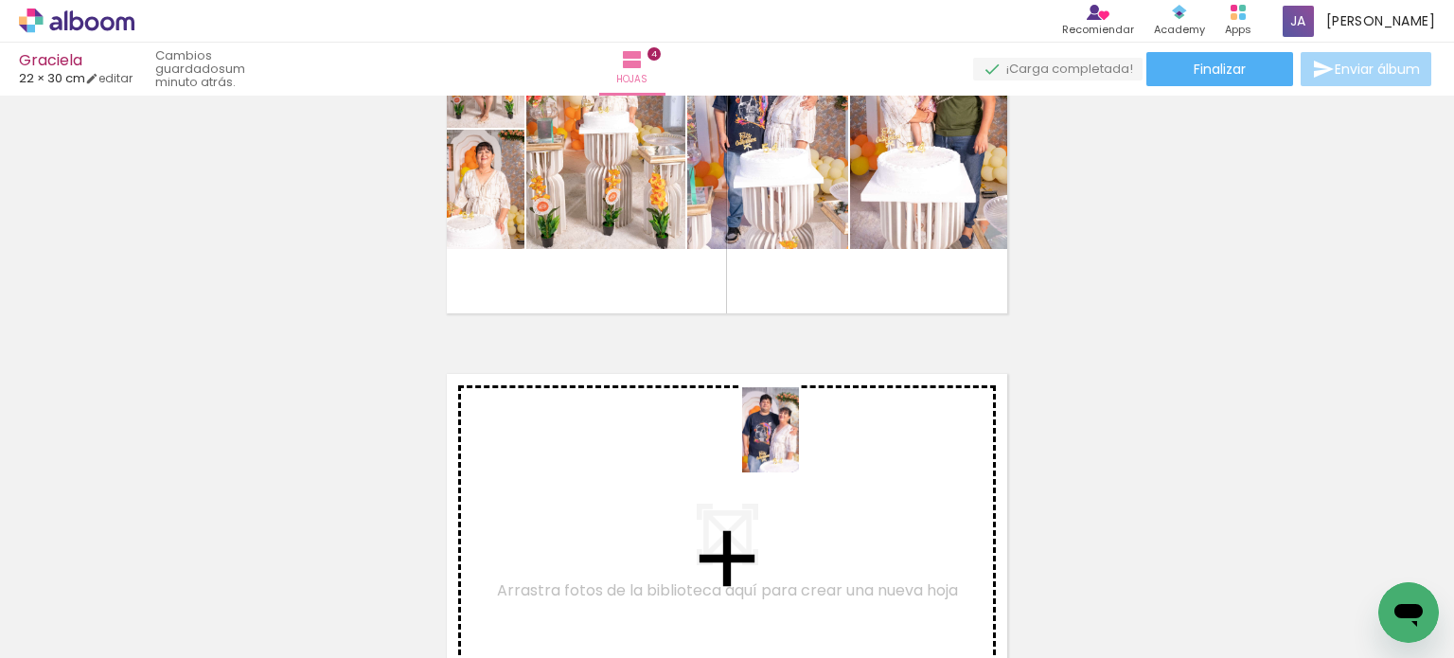
drag, startPoint x: 1233, startPoint y: 588, endPoint x: 799, endPoint y: 444, distance: 457.6
click at [799, 444] on quentale-workspace at bounding box center [727, 329] width 1454 height 658
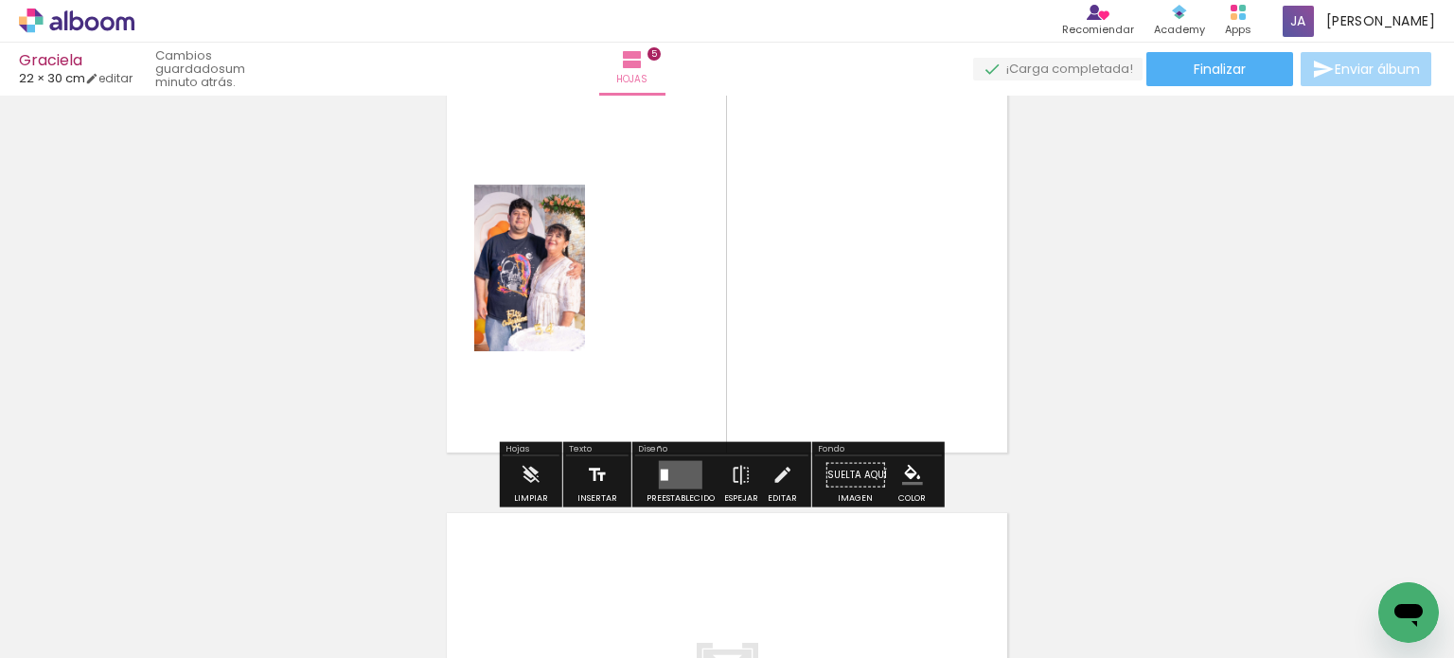
scroll to position [1932, 0]
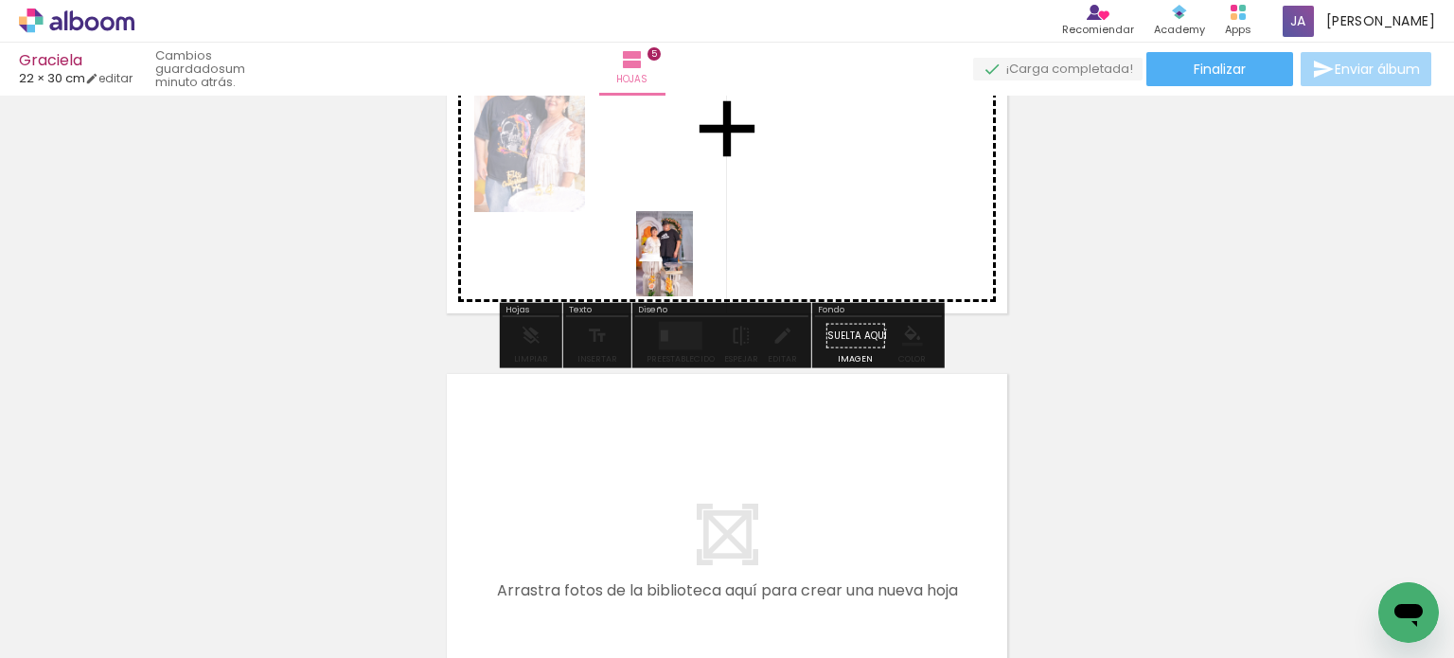
drag, startPoint x: 662, startPoint y: 406, endPoint x: 693, endPoint y: 268, distance: 141.5
click at [693, 268] on quentale-workspace at bounding box center [727, 329] width 1454 height 658
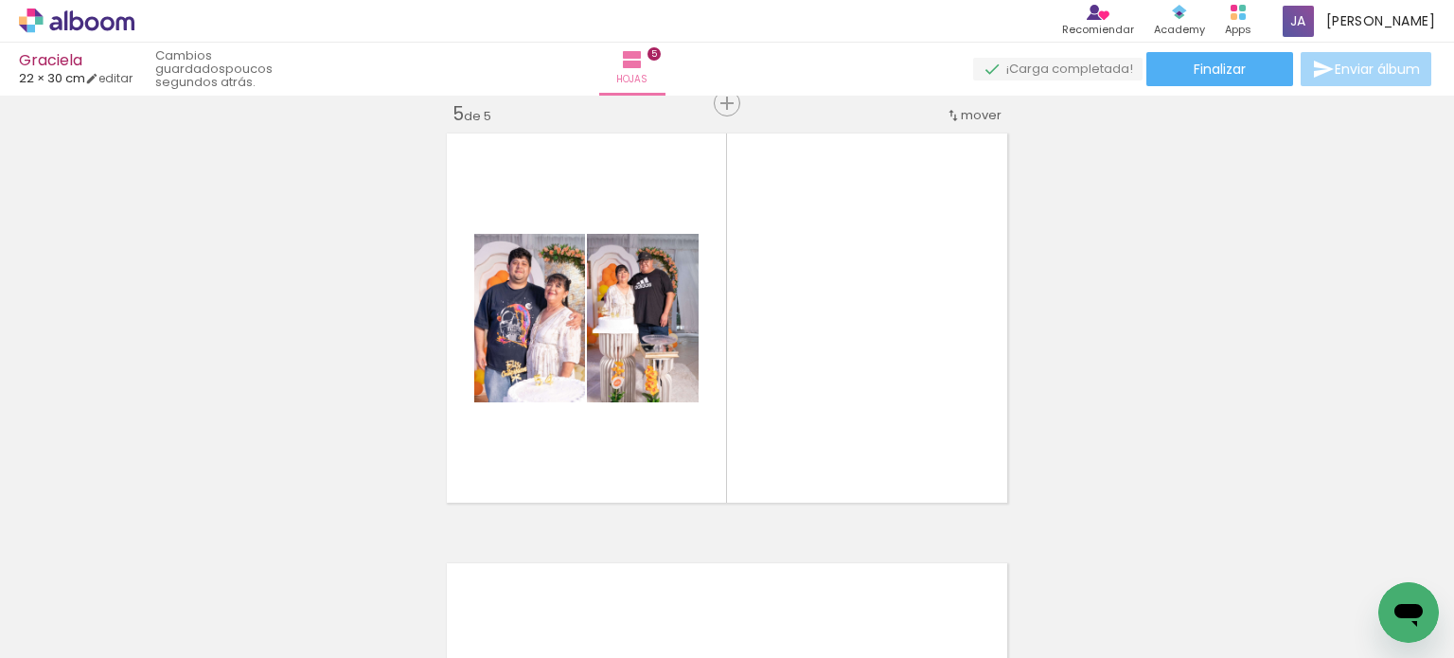
scroll to position [0, 0]
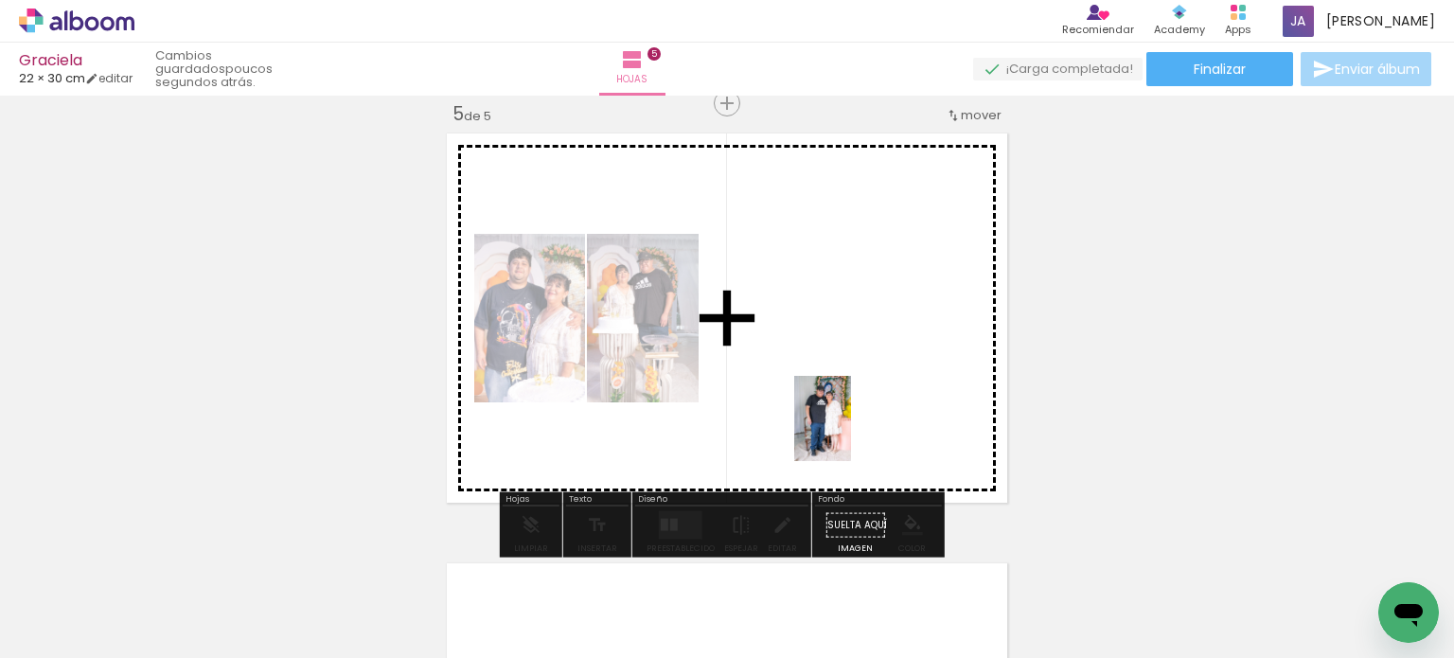
drag, startPoint x: 462, startPoint y: 567, endPoint x: 852, endPoint y: 432, distance: 412.4
click at [852, 432] on quentale-workspace at bounding box center [727, 329] width 1454 height 658
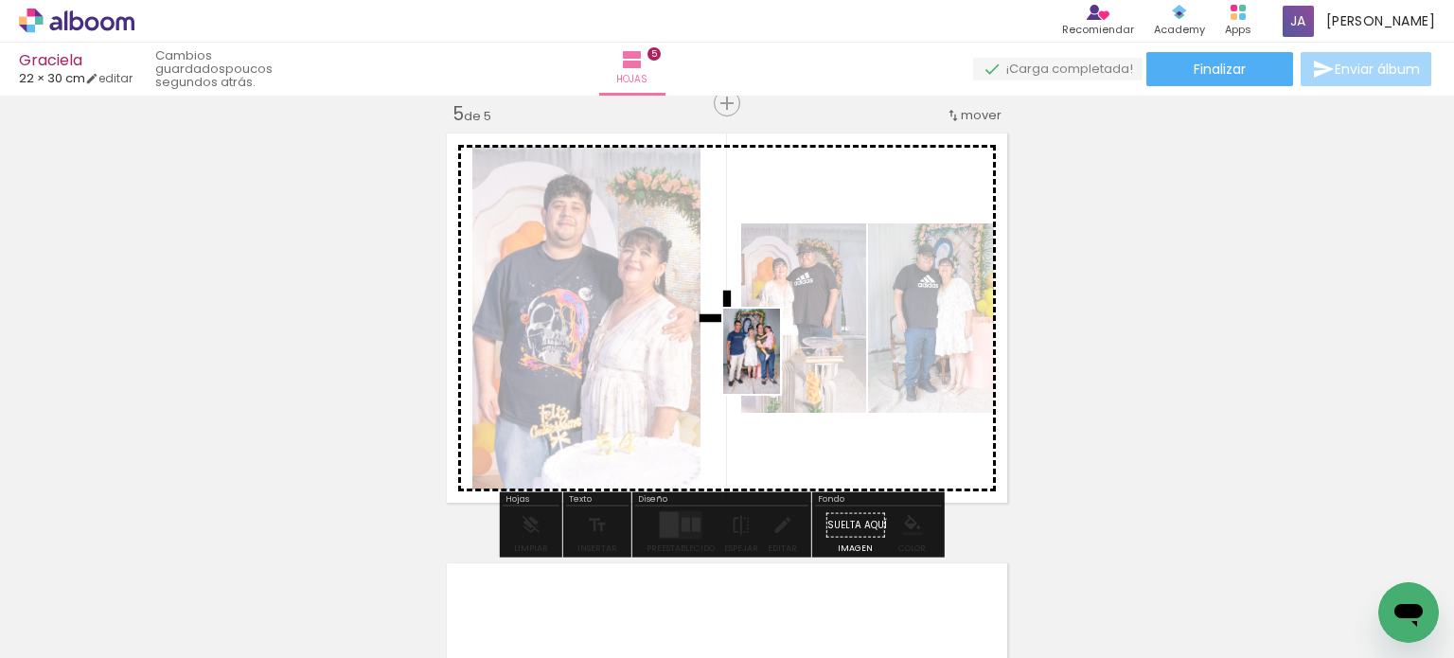
drag, startPoint x: 923, startPoint y: 558, endPoint x: 780, endPoint y: 365, distance: 240.2
click at [780, 365] on quentale-workspace at bounding box center [727, 329] width 1454 height 658
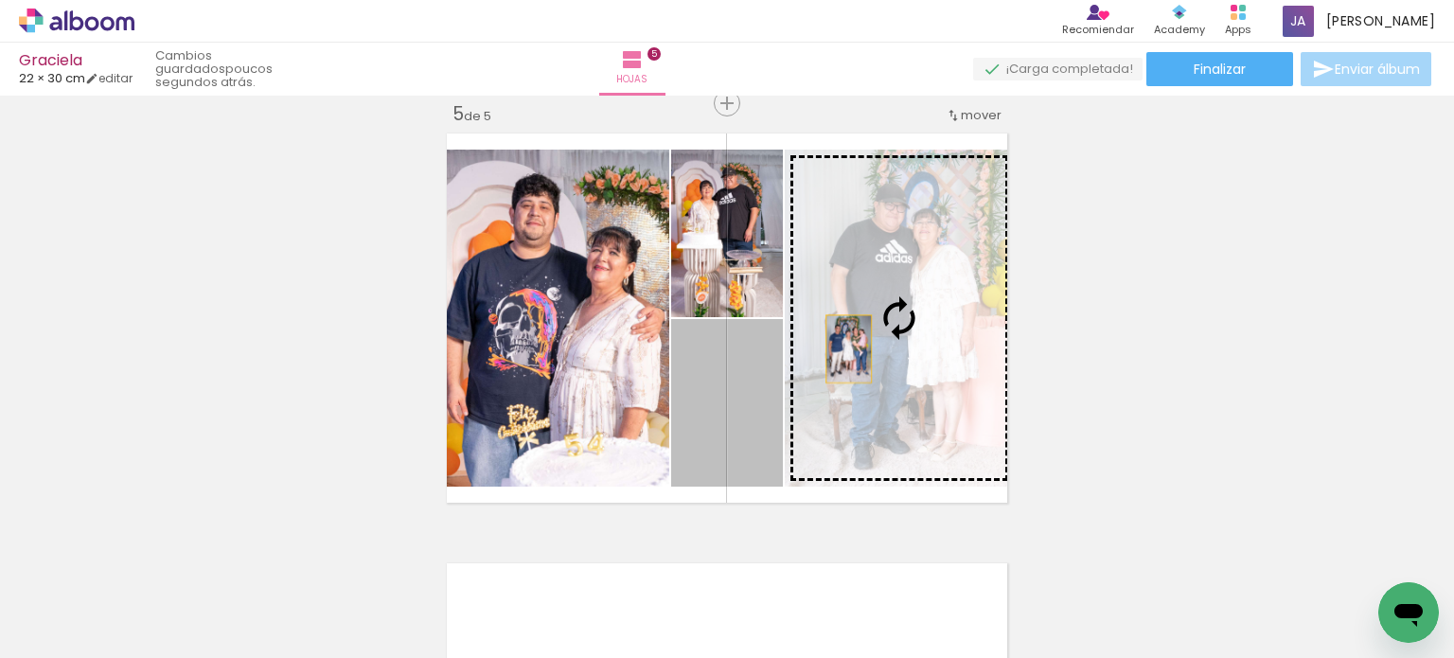
drag, startPoint x: 757, startPoint y: 409, endPoint x: 844, endPoint y: 344, distance: 108.3
click at [0, 0] on slot at bounding box center [0, 0] width 0 height 0
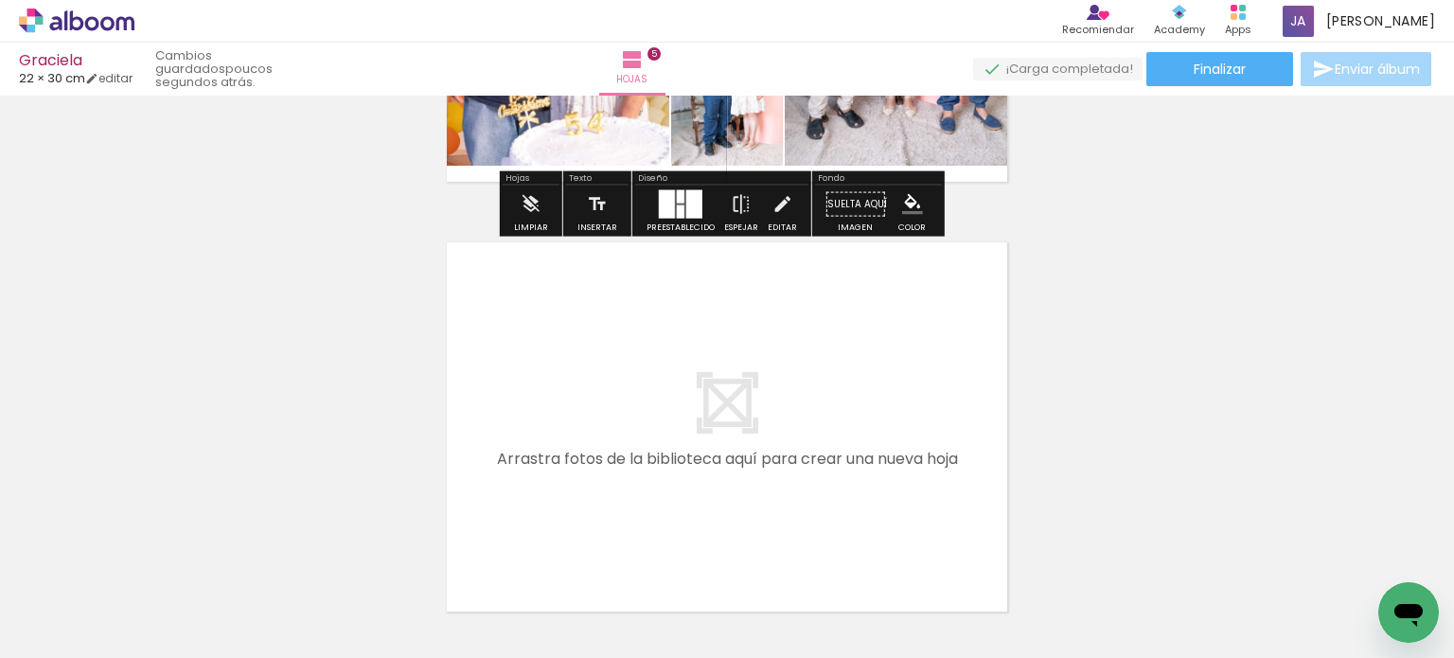
scroll to position [2121, 0]
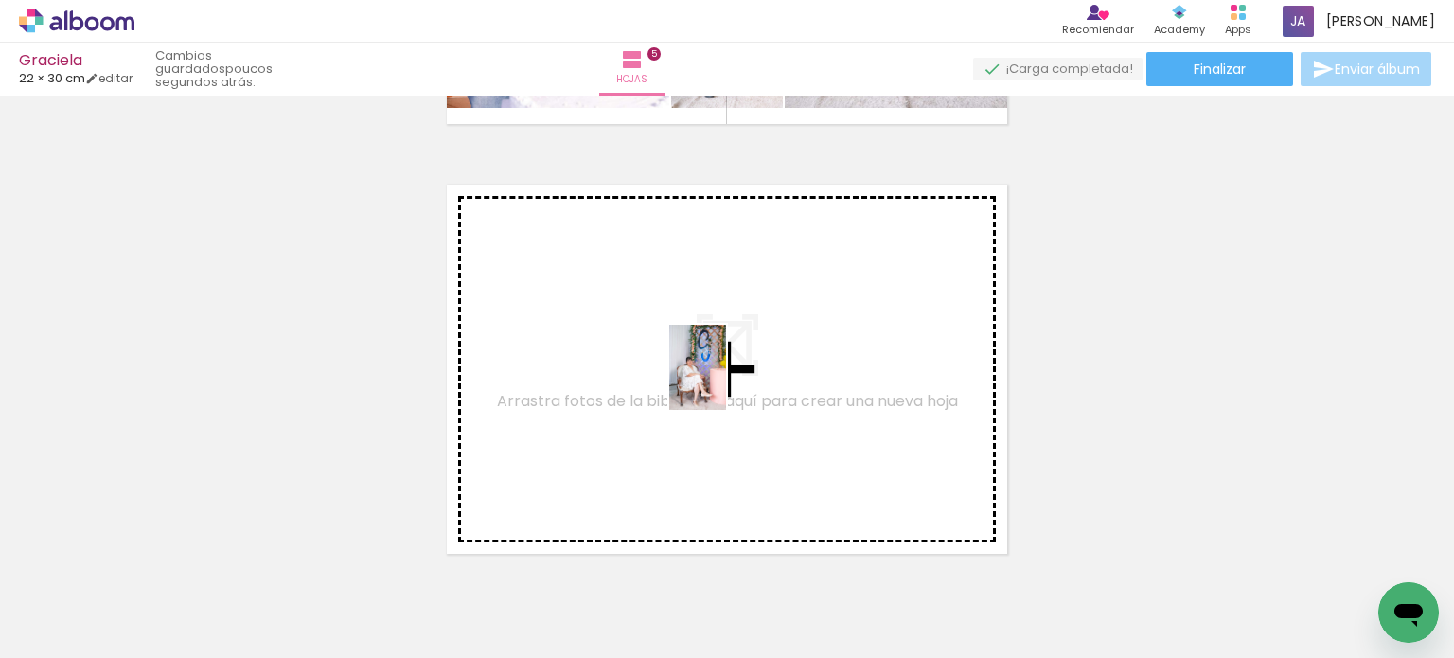
drag, startPoint x: 1249, startPoint y: 574, endPoint x: 707, endPoint y: 376, distance: 577.2
click at [707, 376] on quentale-workspace at bounding box center [727, 329] width 1454 height 658
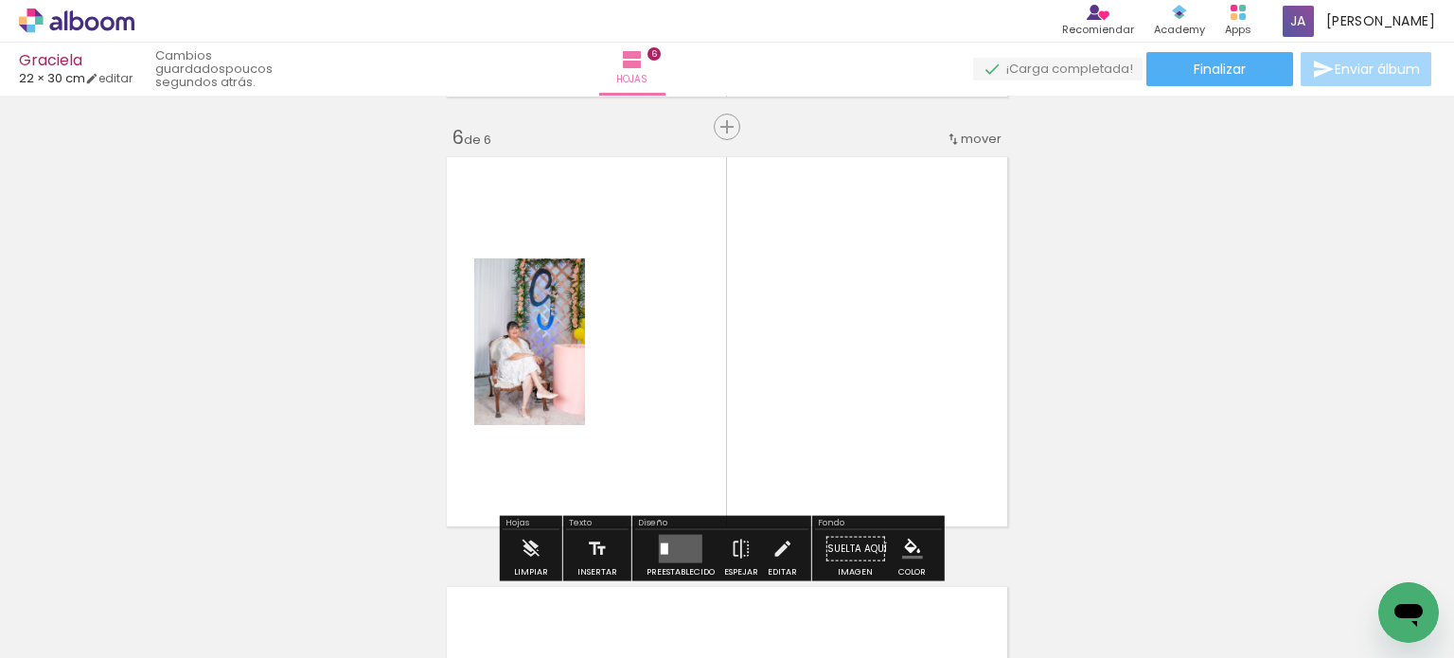
scroll to position [2172, 0]
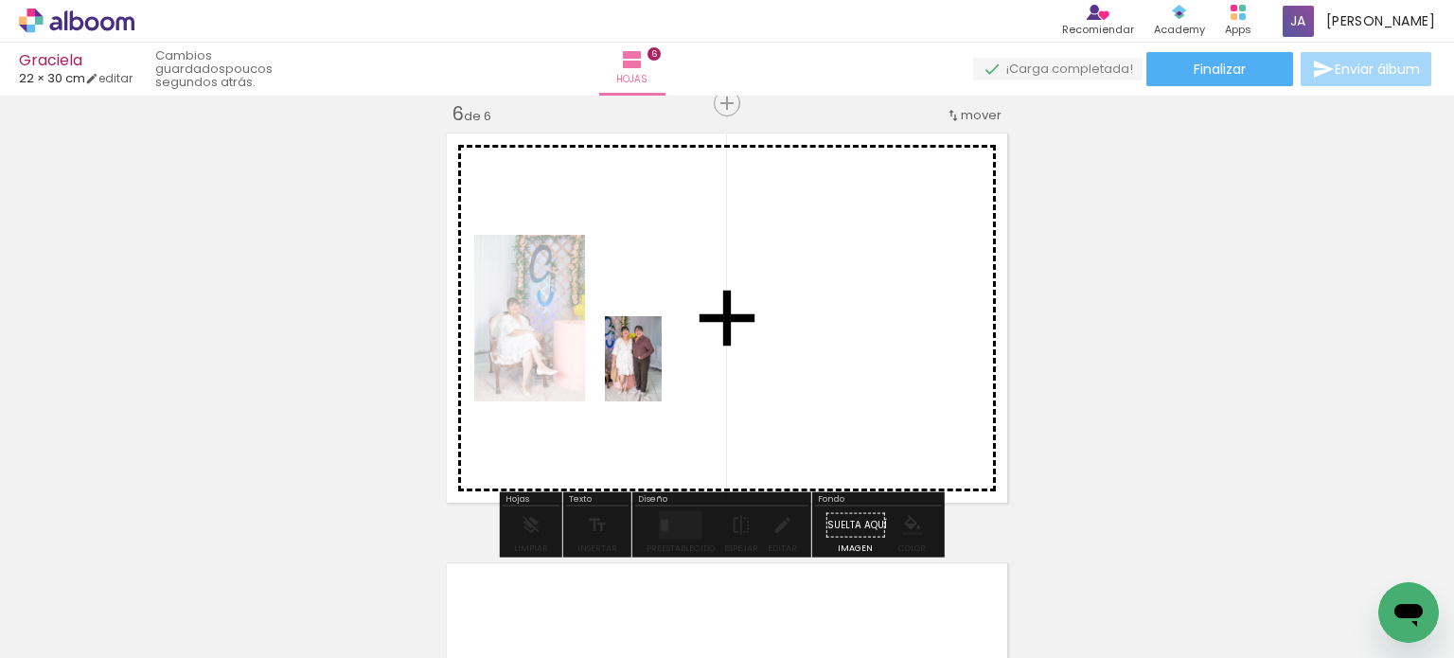
drag, startPoint x: 205, startPoint y: 609, endPoint x: 509, endPoint y: 464, distance: 336.5
click at [670, 370] on quentale-workspace at bounding box center [727, 329] width 1454 height 658
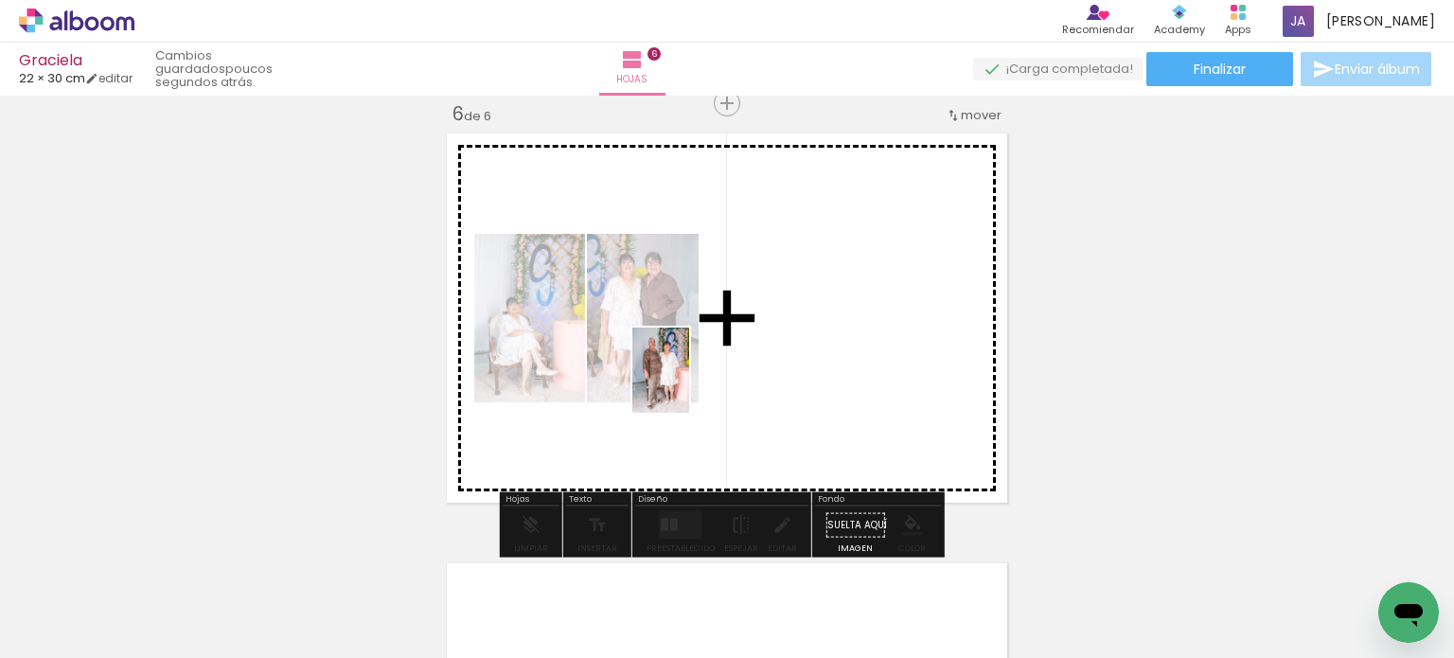
drag, startPoint x: 443, startPoint y: 522, endPoint x: 689, endPoint y: 384, distance: 282.2
click at [689, 384] on quentale-workspace at bounding box center [727, 329] width 1454 height 658
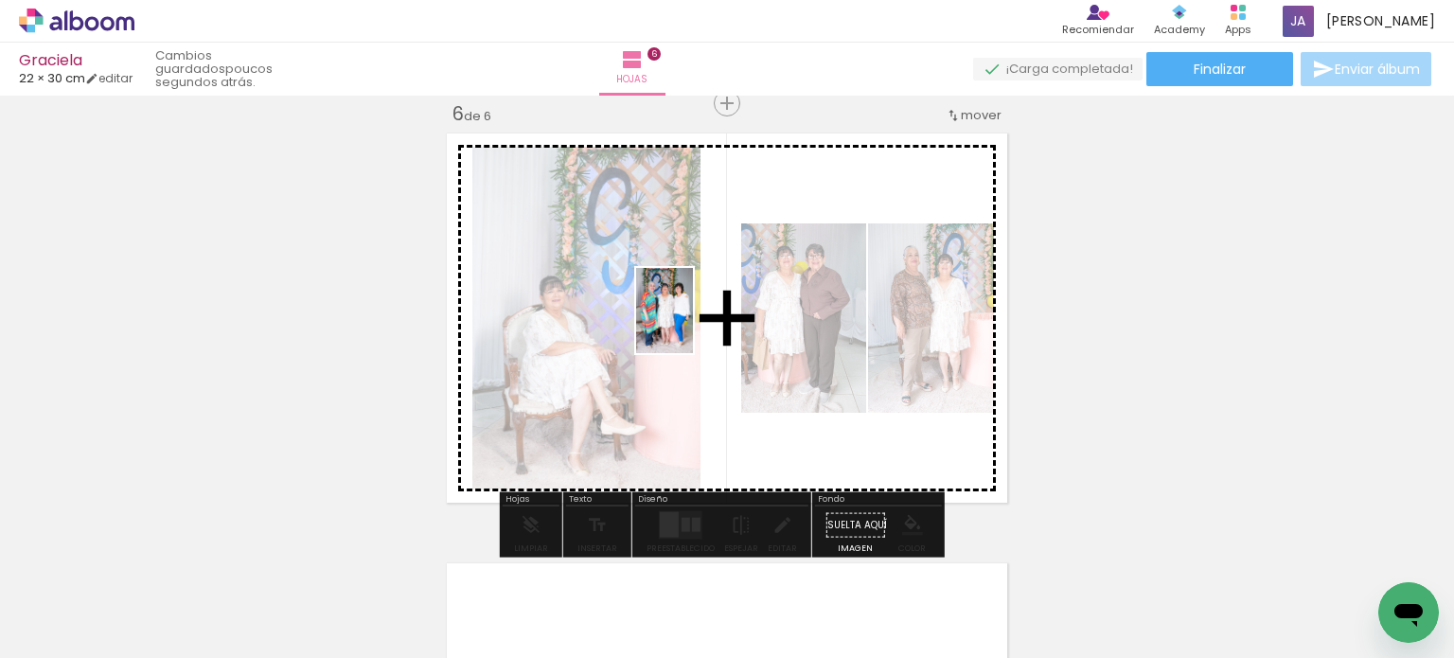
drag, startPoint x: 513, startPoint y: 581, endPoint x: 697, endPoint y: 317, distance: 321.6
click at [697, 317] on quentale-workspace at bounding box center [727, 329] width 1454 height 658
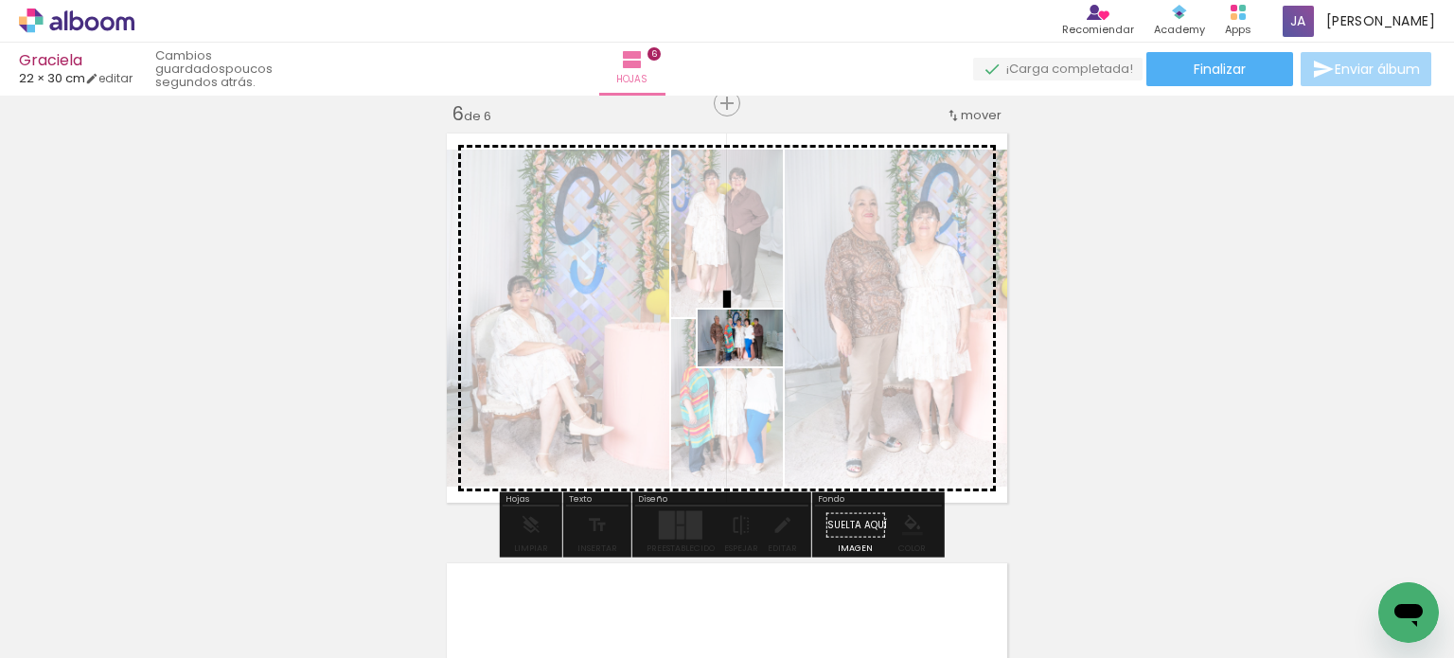
drag, startPoint x: 628, startPoint y: 586, endPoint x: 754, endPoint y: 366, distance: 253.1
click at [754, 366] on quentale-workspace at bounding box center [727, 329] width 1454 height 658
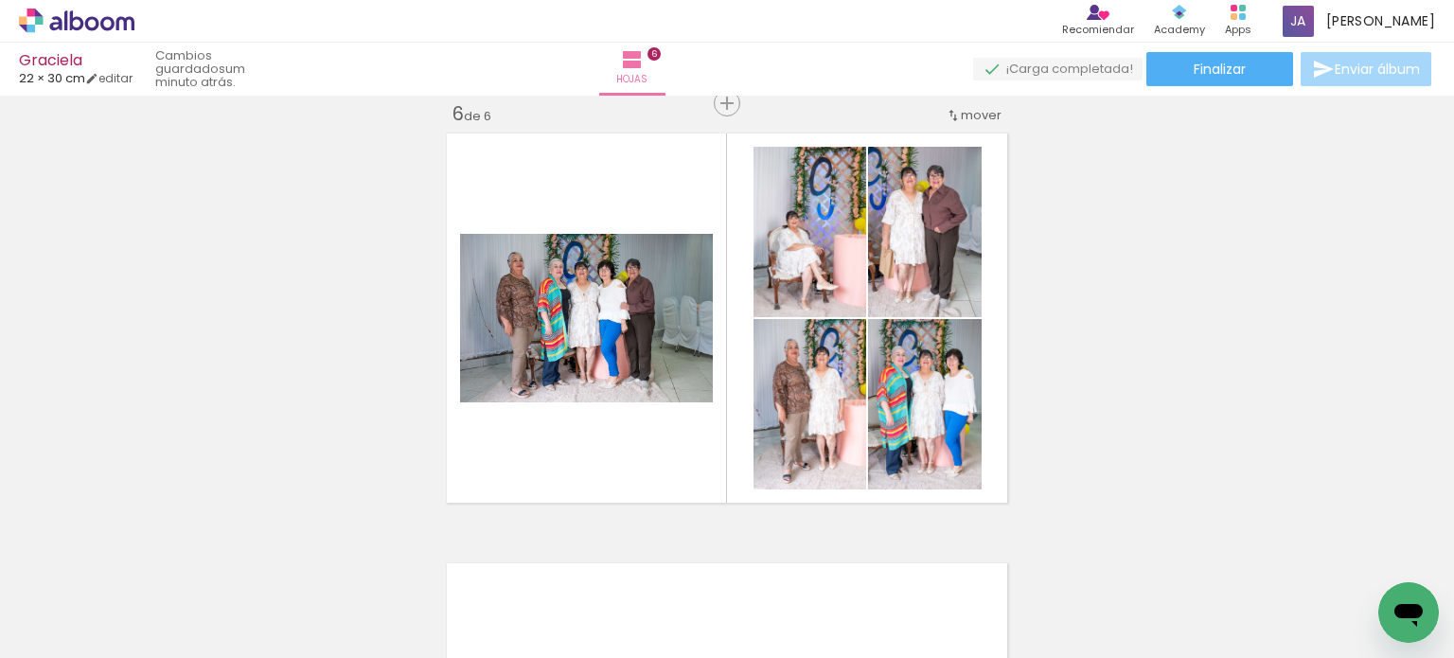
scroll to position [0, 2809]
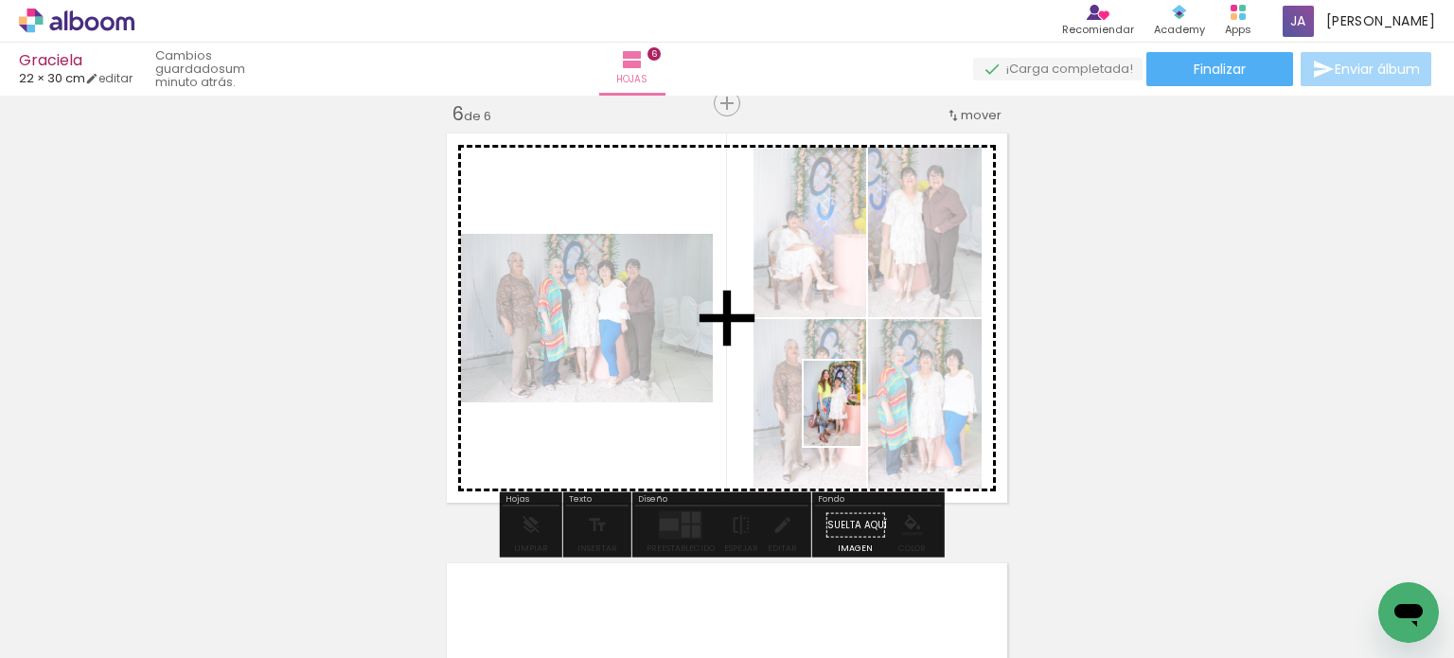
drag, startPoint x: 1103, startPoint y: 586, endPoint x: 825, endPoint y: 392, distance: 338.4
click at [830, 397] on quentale-workspace at bounding box center [727, 329] width 1454 height 658
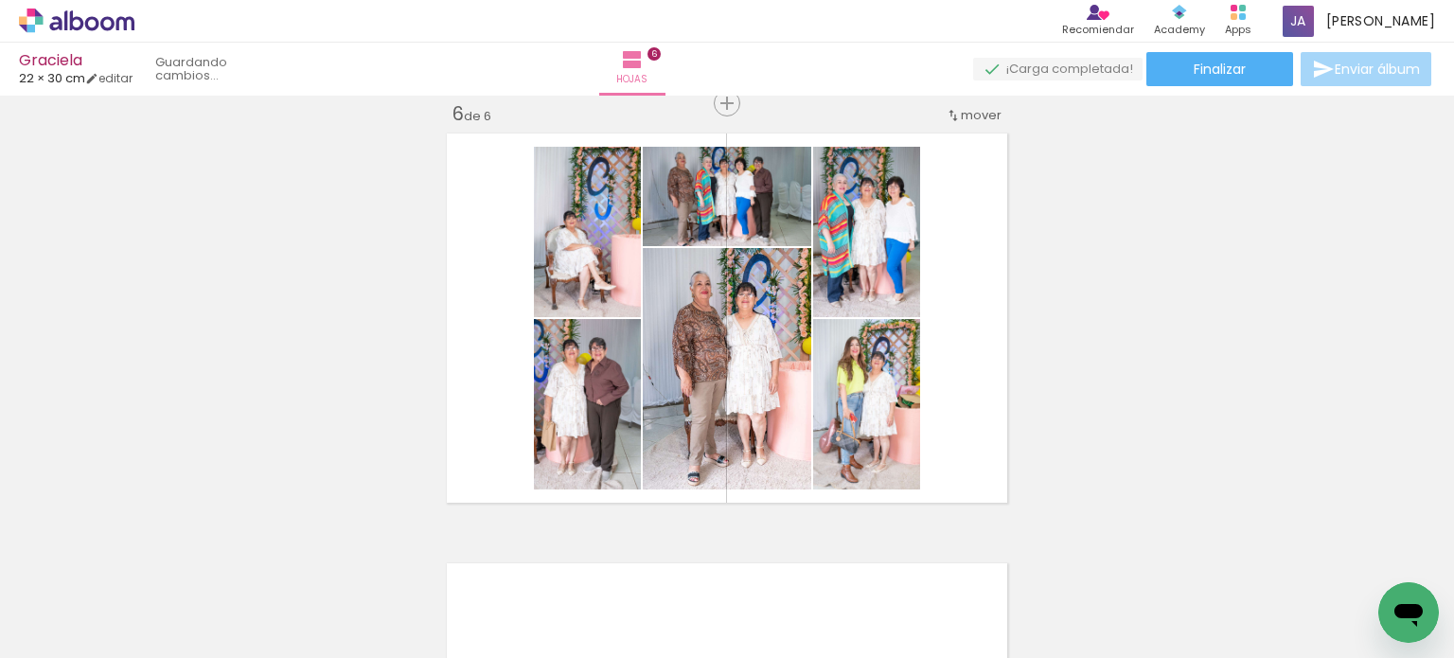
scroll to position [0, 0]
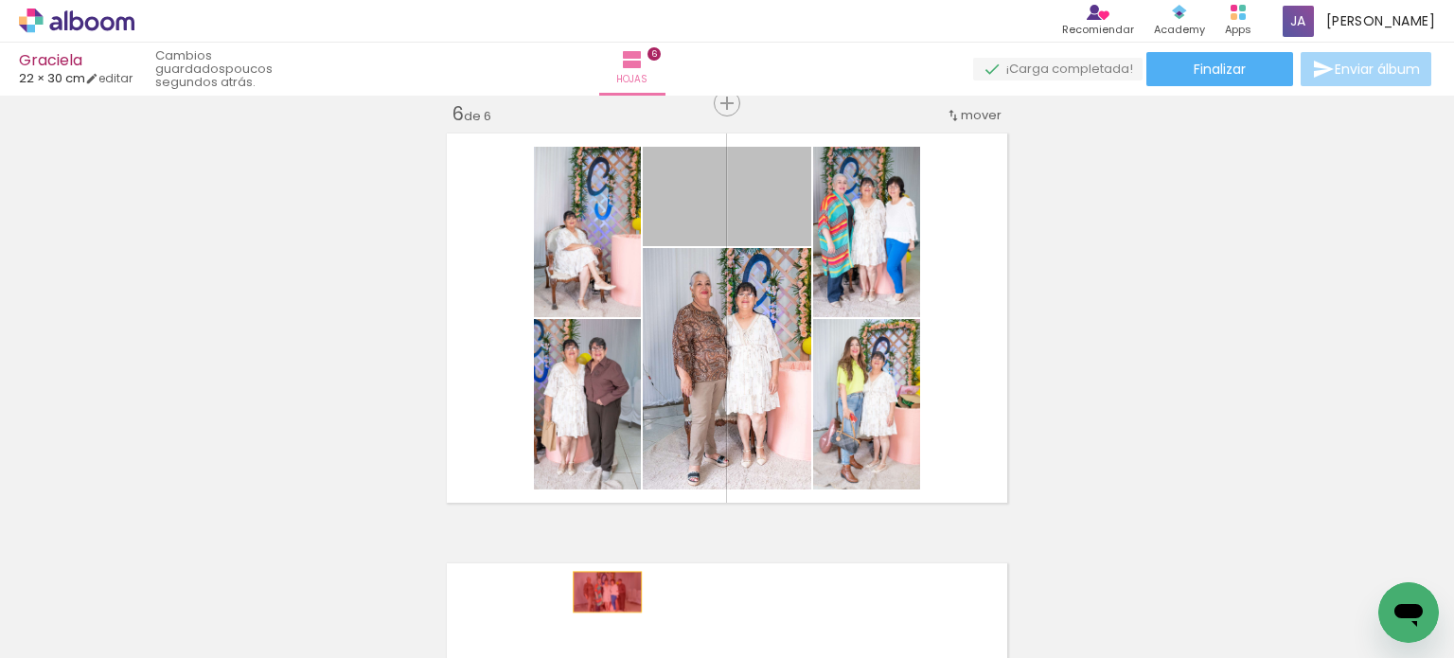
drag, startPoint x: 670, startPoint y: 230, endPoint x: 600, endPoint y: 591, distance: 368.2
click at [600, 591] on quentale-workspace at bounding box center [727, 329] width 1454 height 658
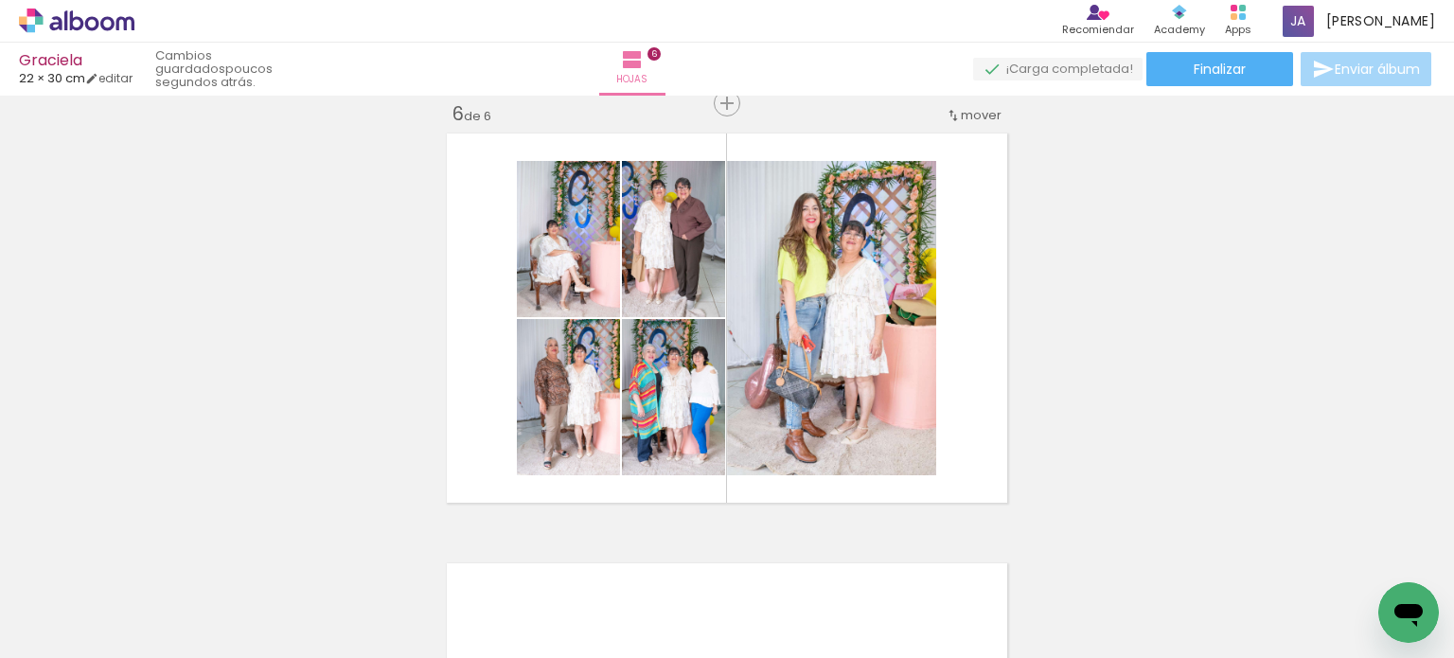
scroll to position [0, 1347]
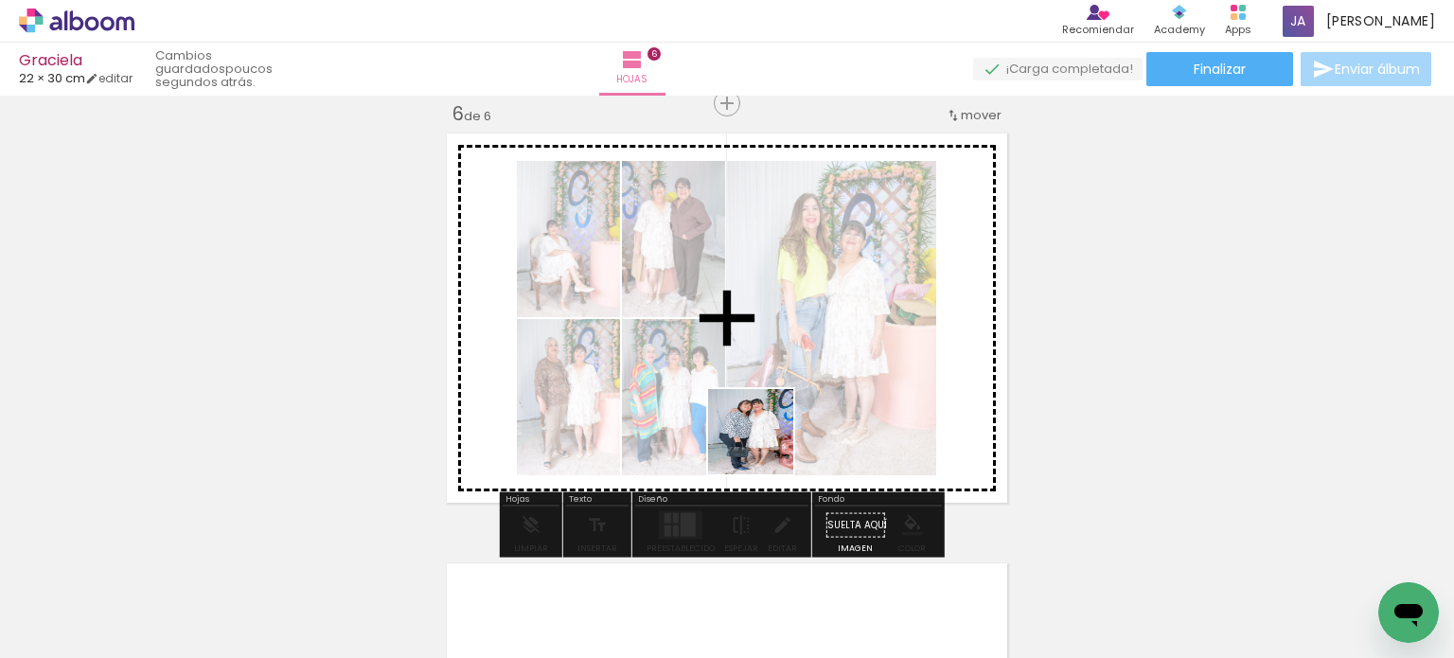
drag, startPoint x: 658, startPoint y: 591, endPoint x: 799, endPoint y: 355, distance: 274.6
click at [799, 355] on quentale-workspace at bounding box center [727, 329] width 1454 height 658
